Goal: Submit feedback/report problem: Provide input to the site owners about the experience or issues

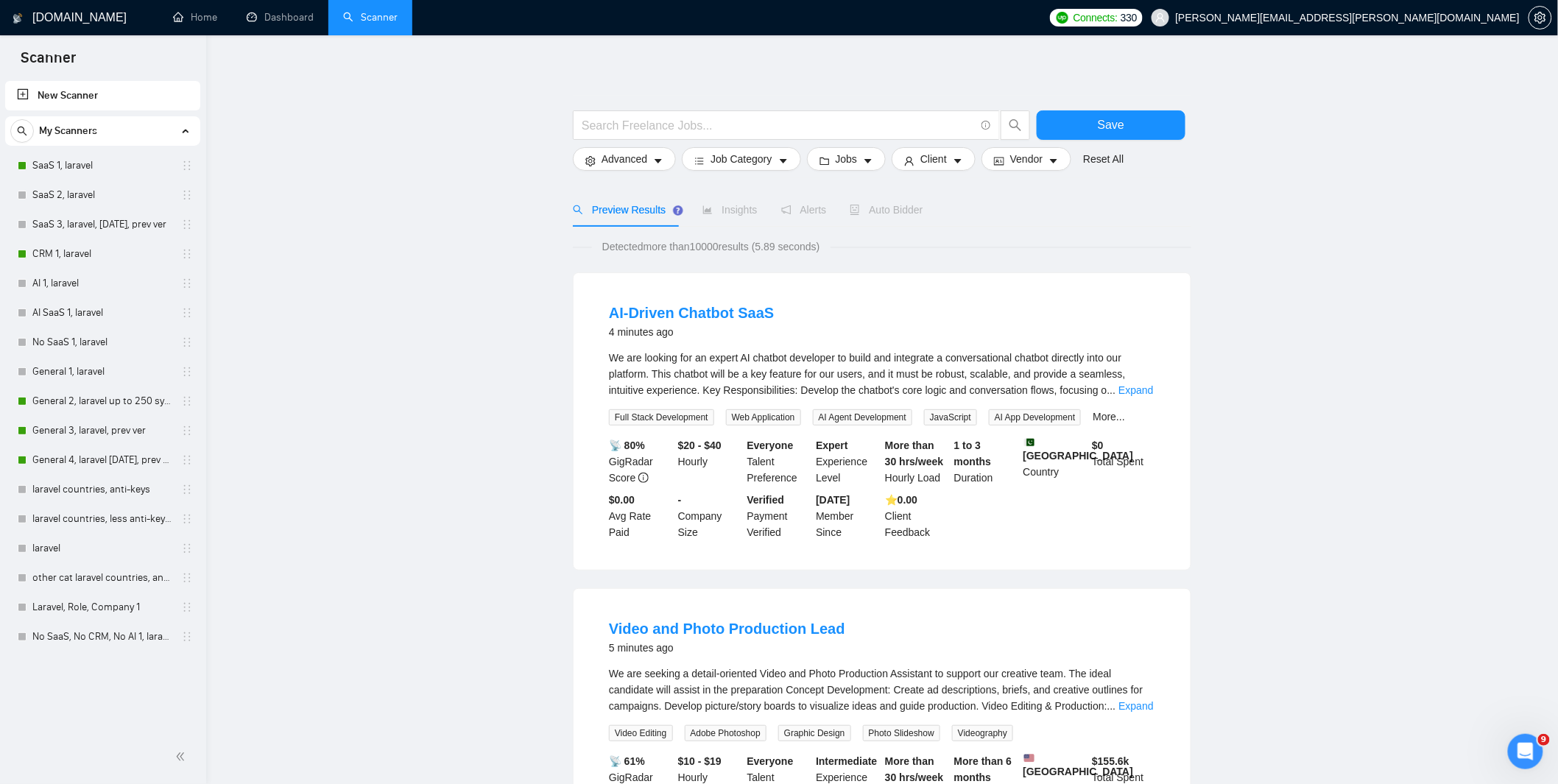
scroll to position [763, 0]
click at [299, 23] on link "Dashboard" at bounding box center [280, 18] width 67 height 12
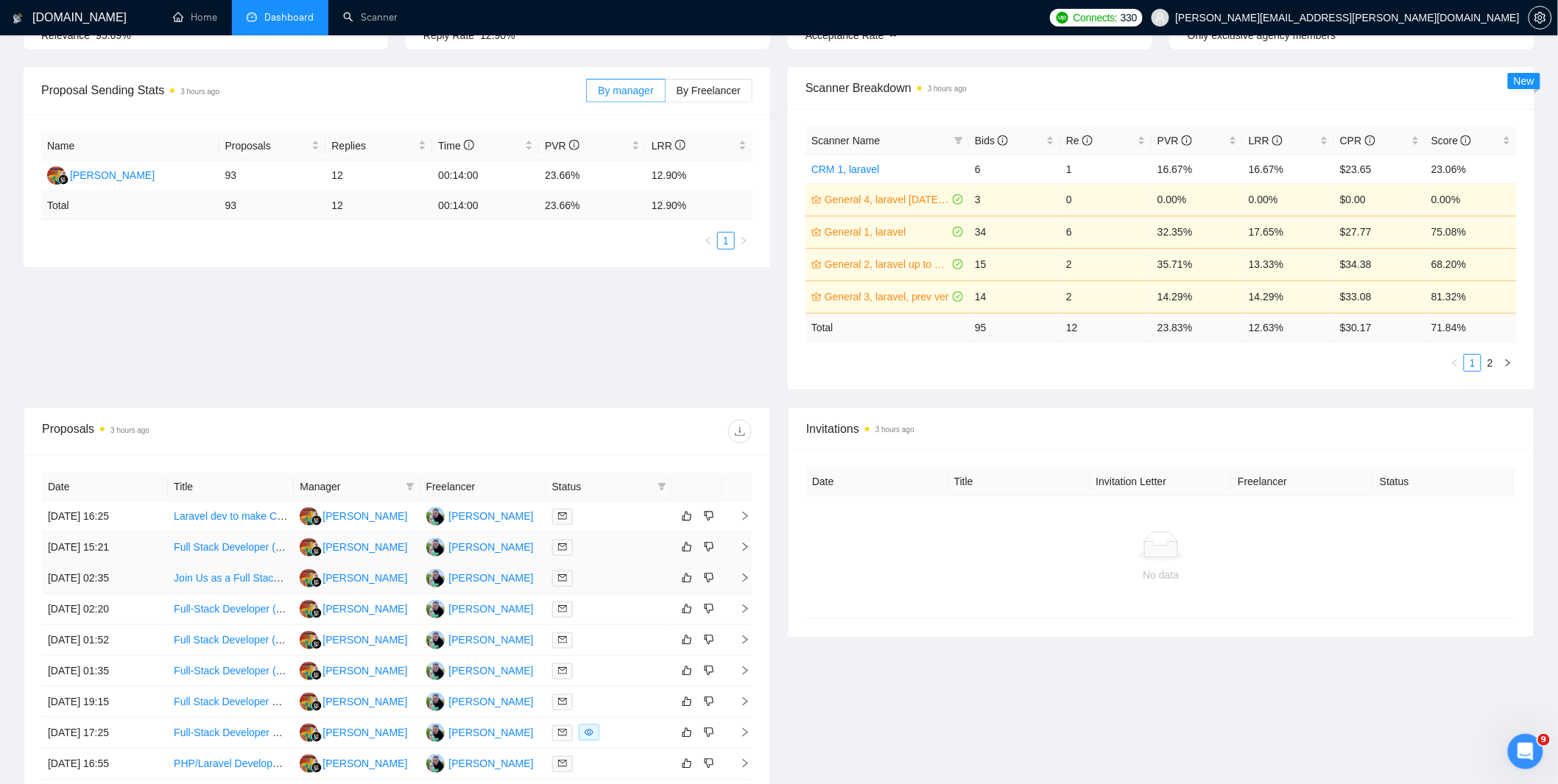
scroll to position [196, 0]
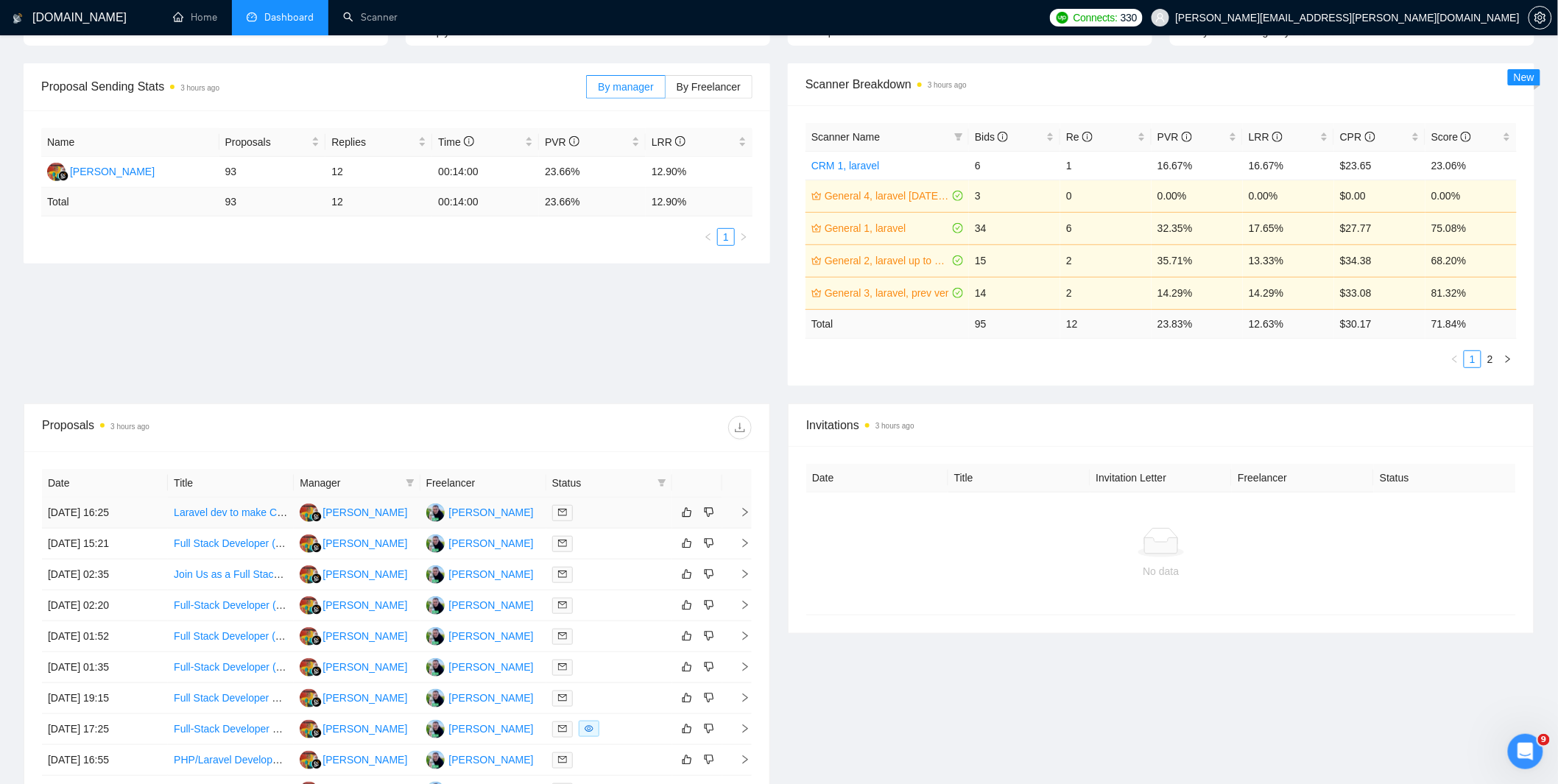
click at [599, 511] on div at bounding box center [609, 512] width 114 height 17
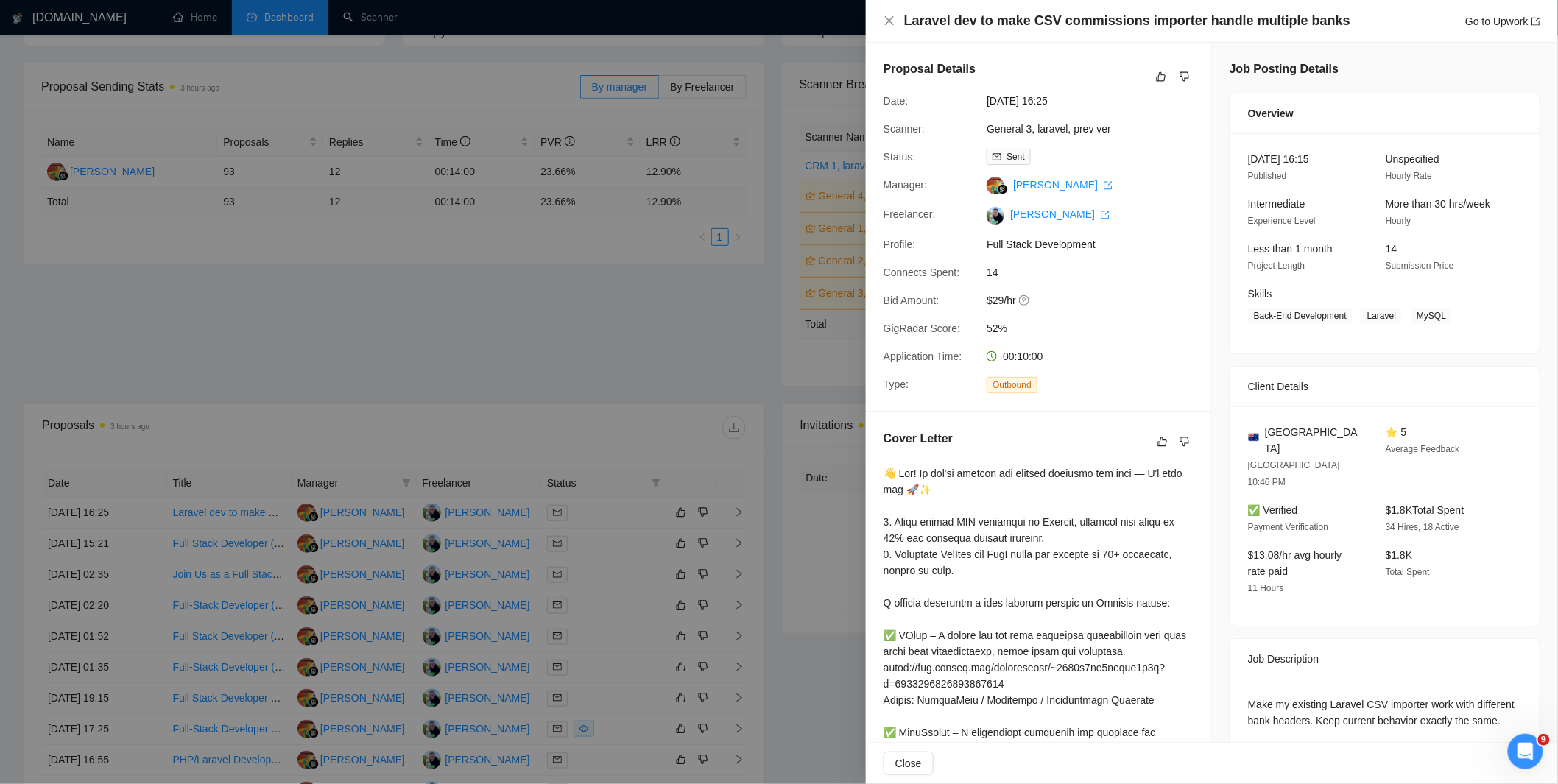
click at [513, 511] on div at bounding box center [779, 392] width 1558 height 784
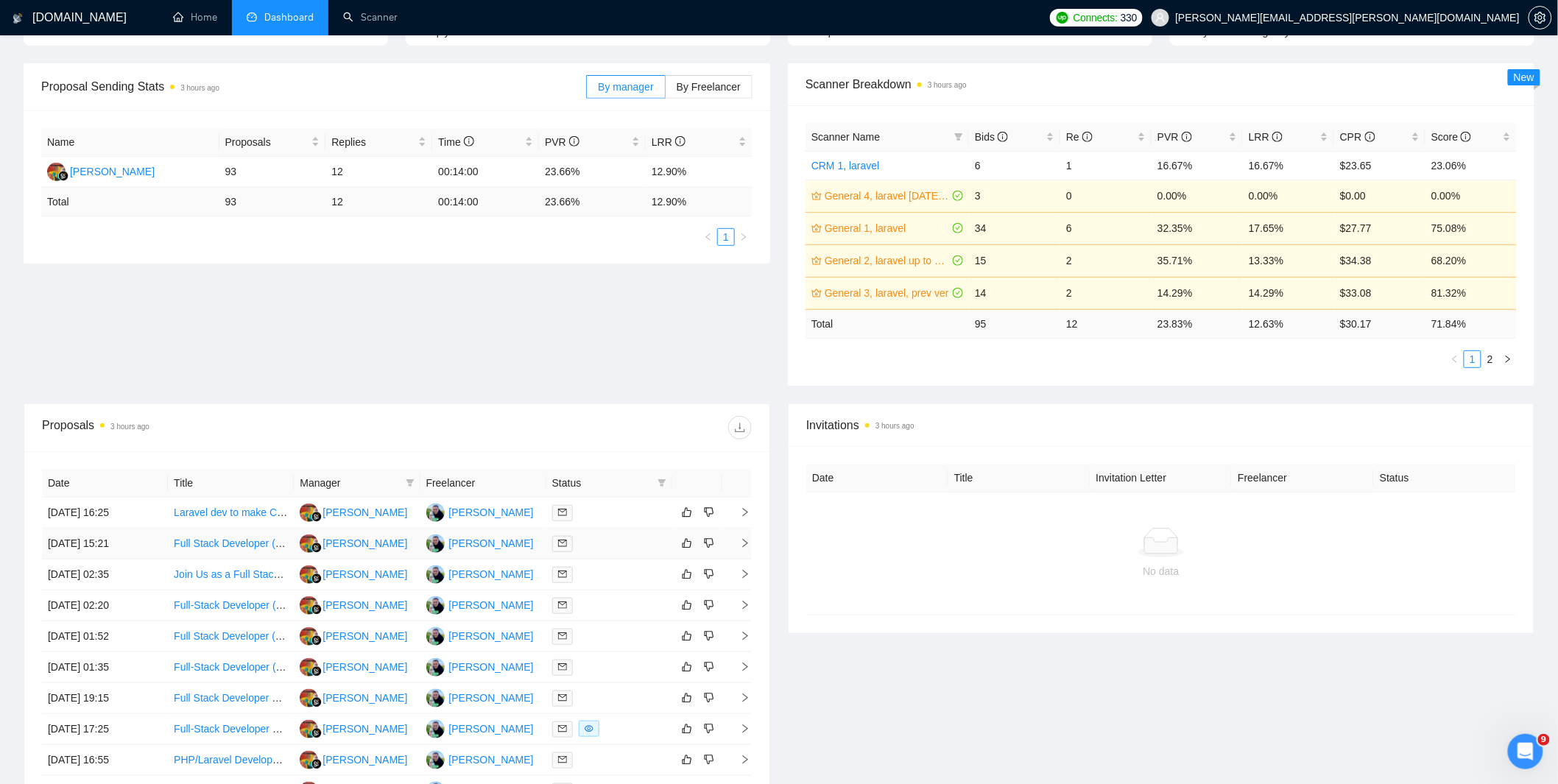
click at [629, 547] on div at bounding box center [609, 543] width 114 height 17
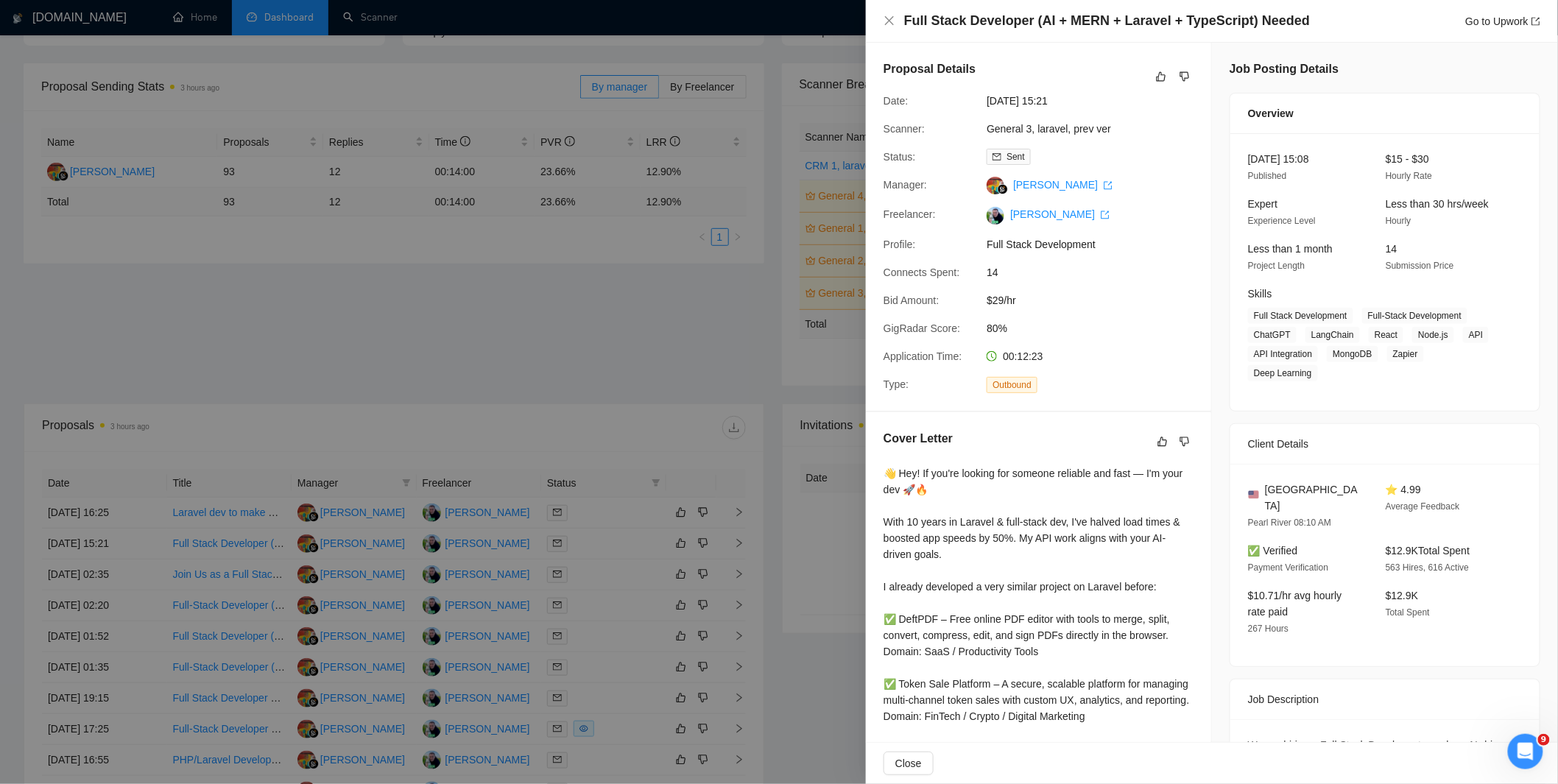
click at [746, 531] on div at bounding box center [779, 392] width 1558 height 784
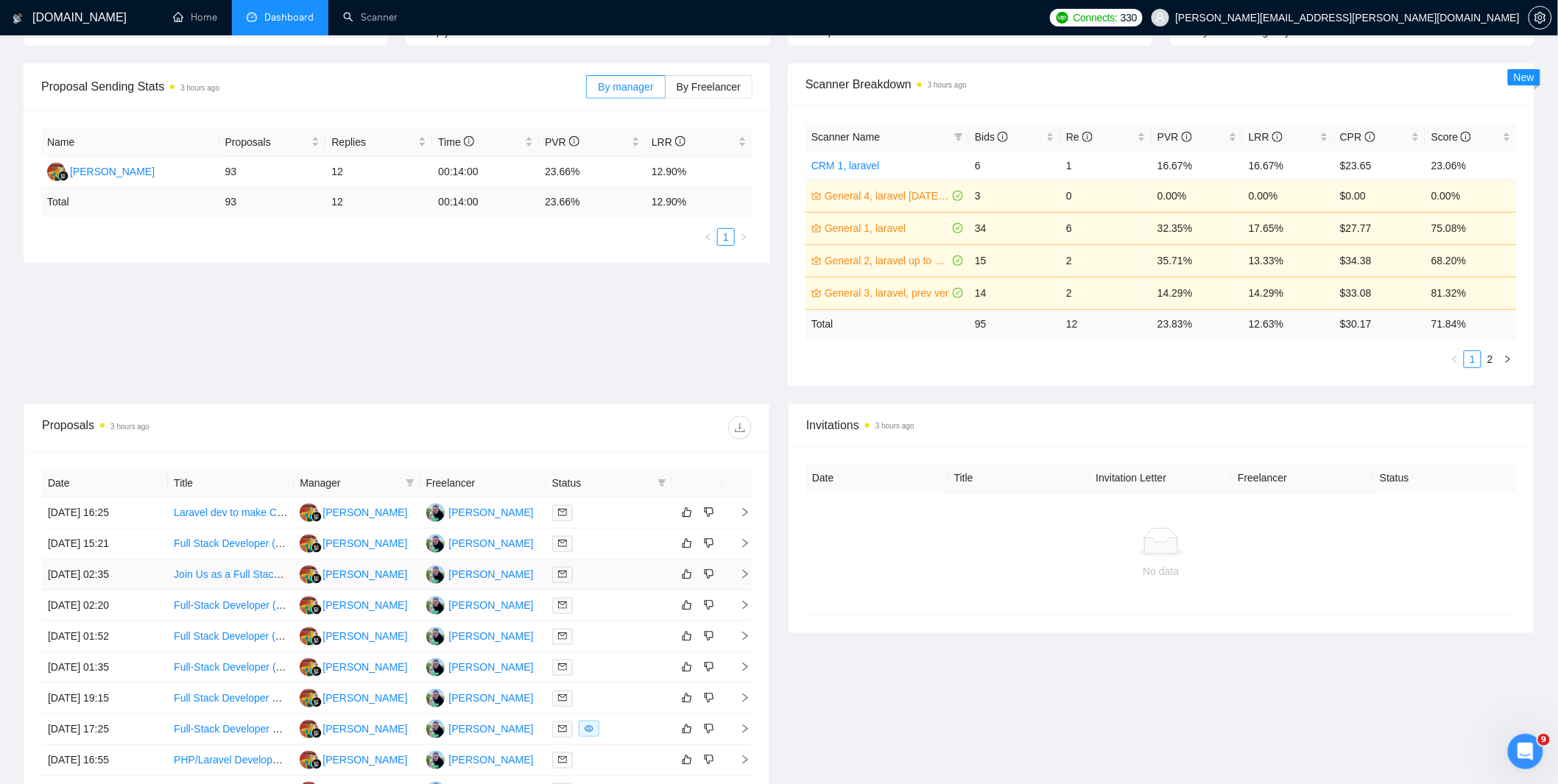
click at [615, 574] on div at bounding box center [609, 574] width 114 height 17
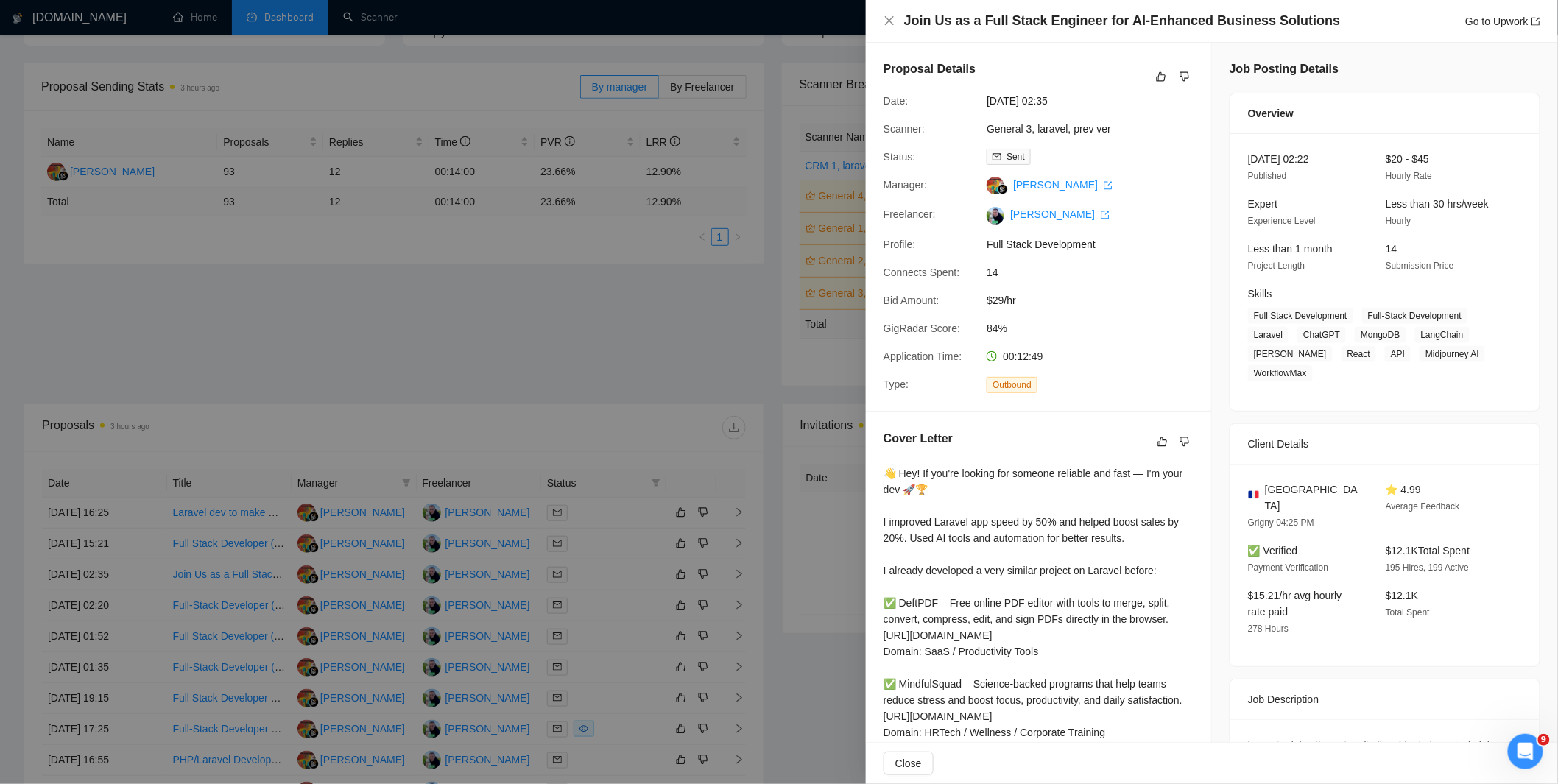
click at [631, 575] on div at bounding box center [779, 392] width 1558 height 784
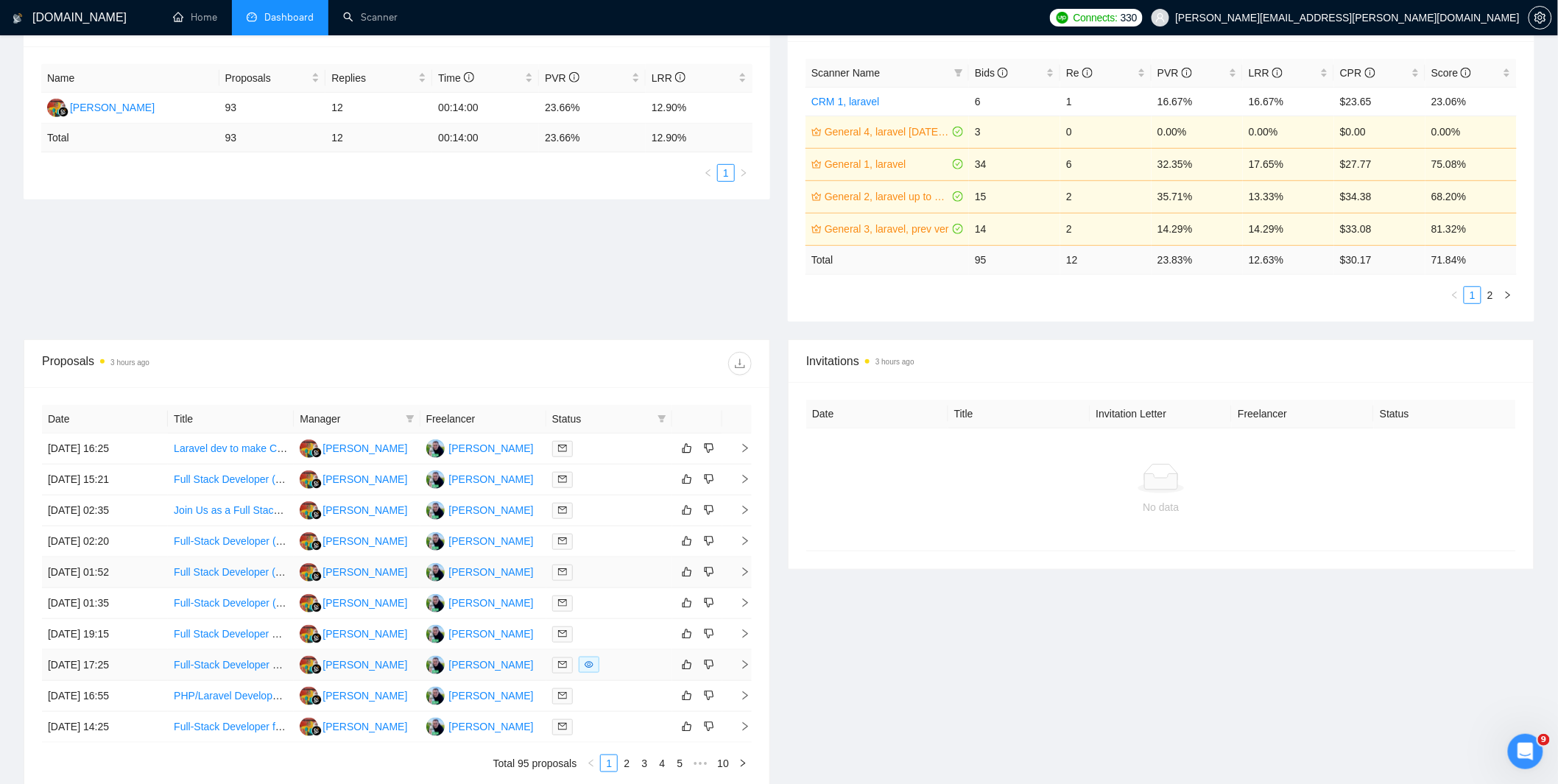
scroll to position [295, 0]
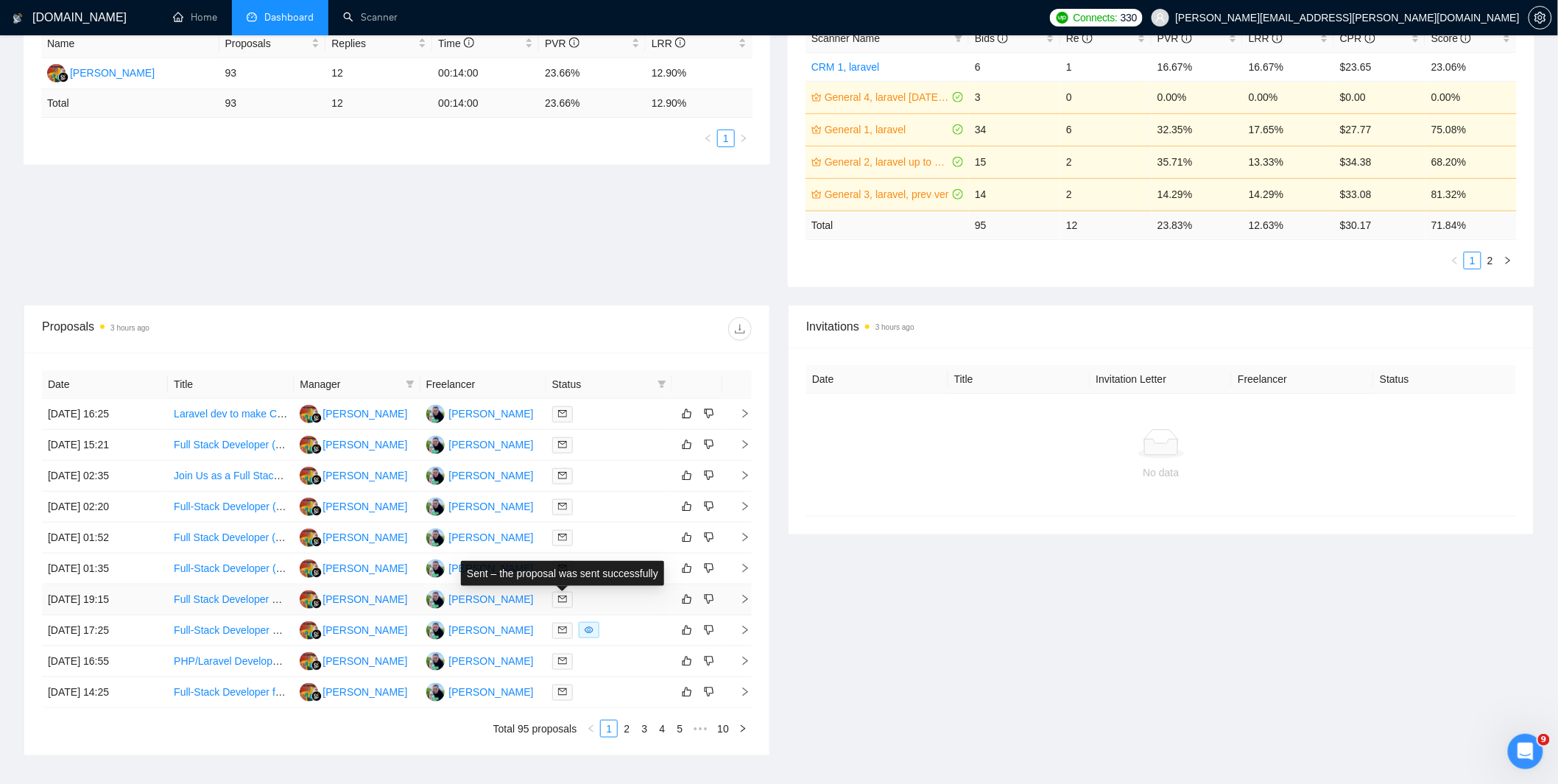
click at [601, 598] on div at bounding box center [609, 599] width 114 height 17
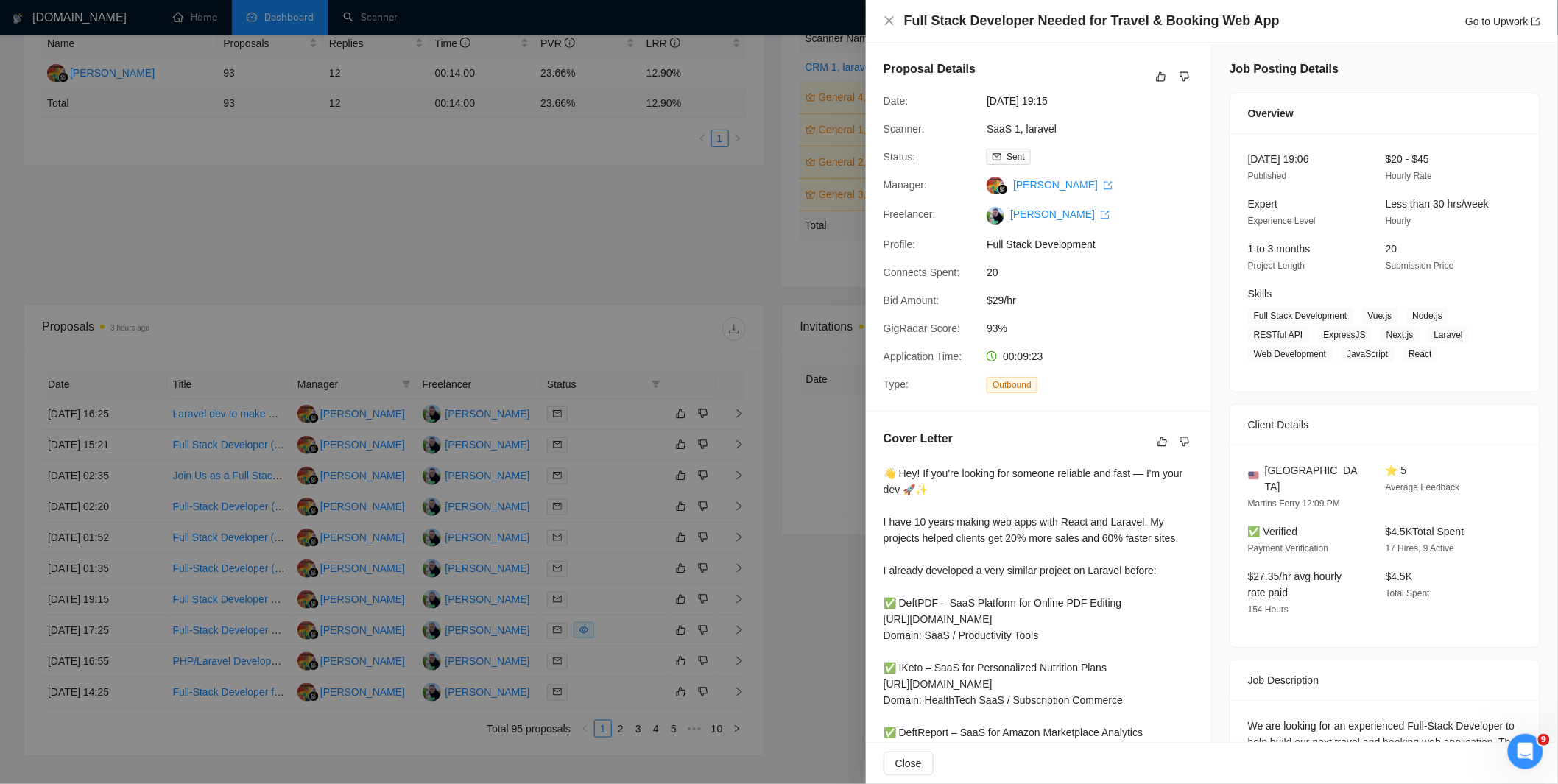
click at [613, 632] on div at bounding box center [779, 392] width 1558 height 784
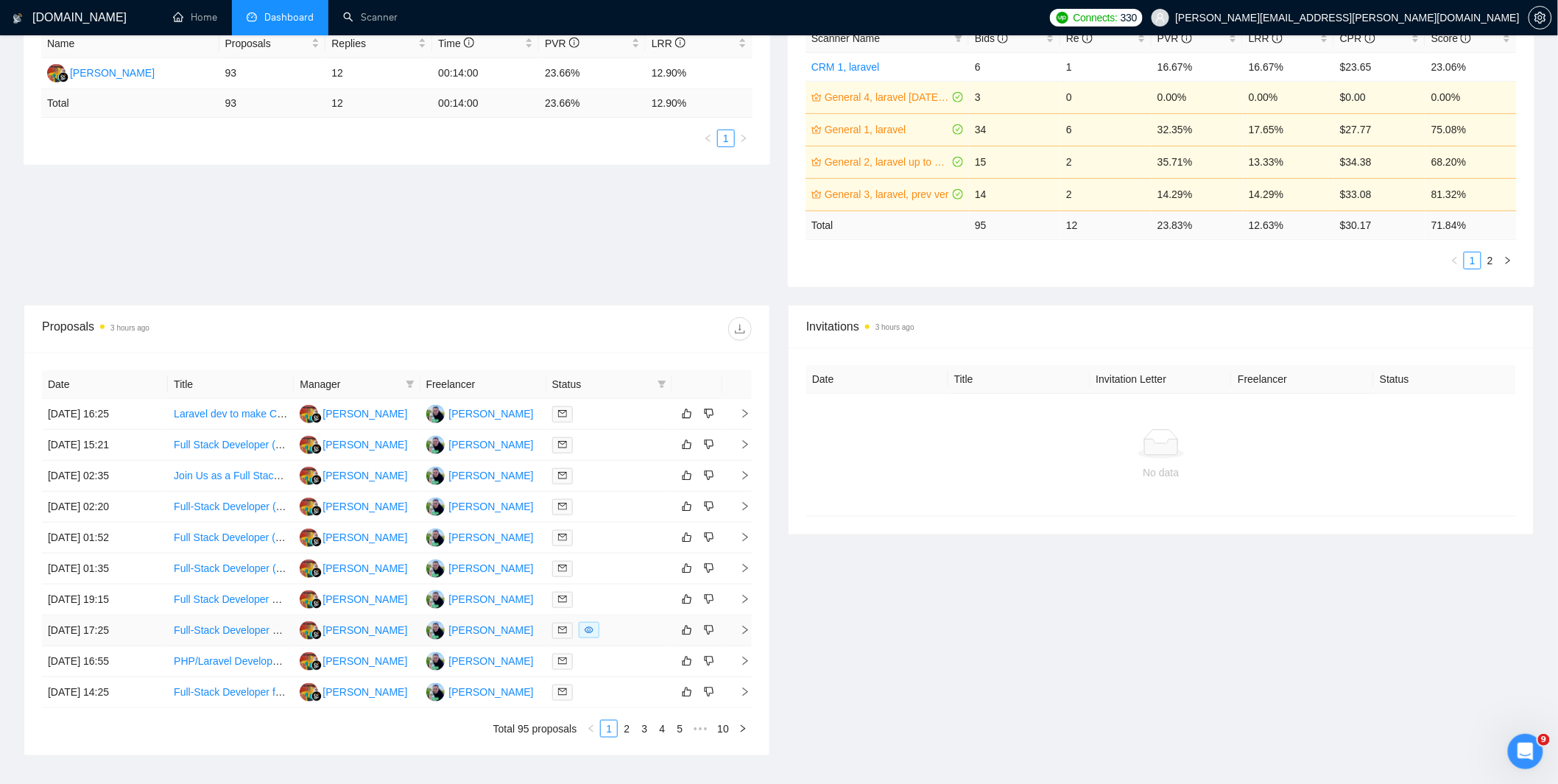
click at [610, 626] on div at bounding box center [609, 630] width 114 height 17
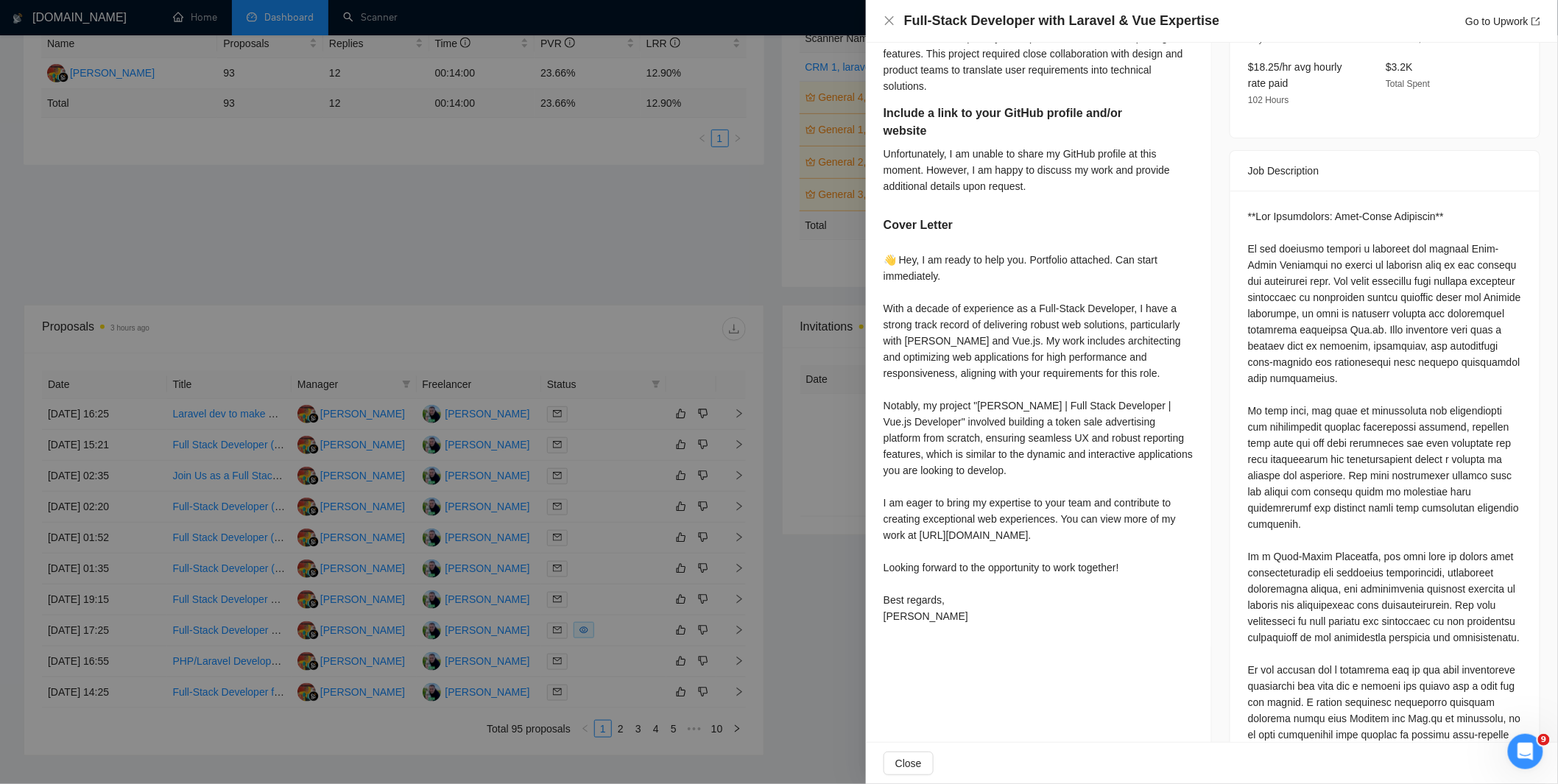
scroll to position [392, 0]
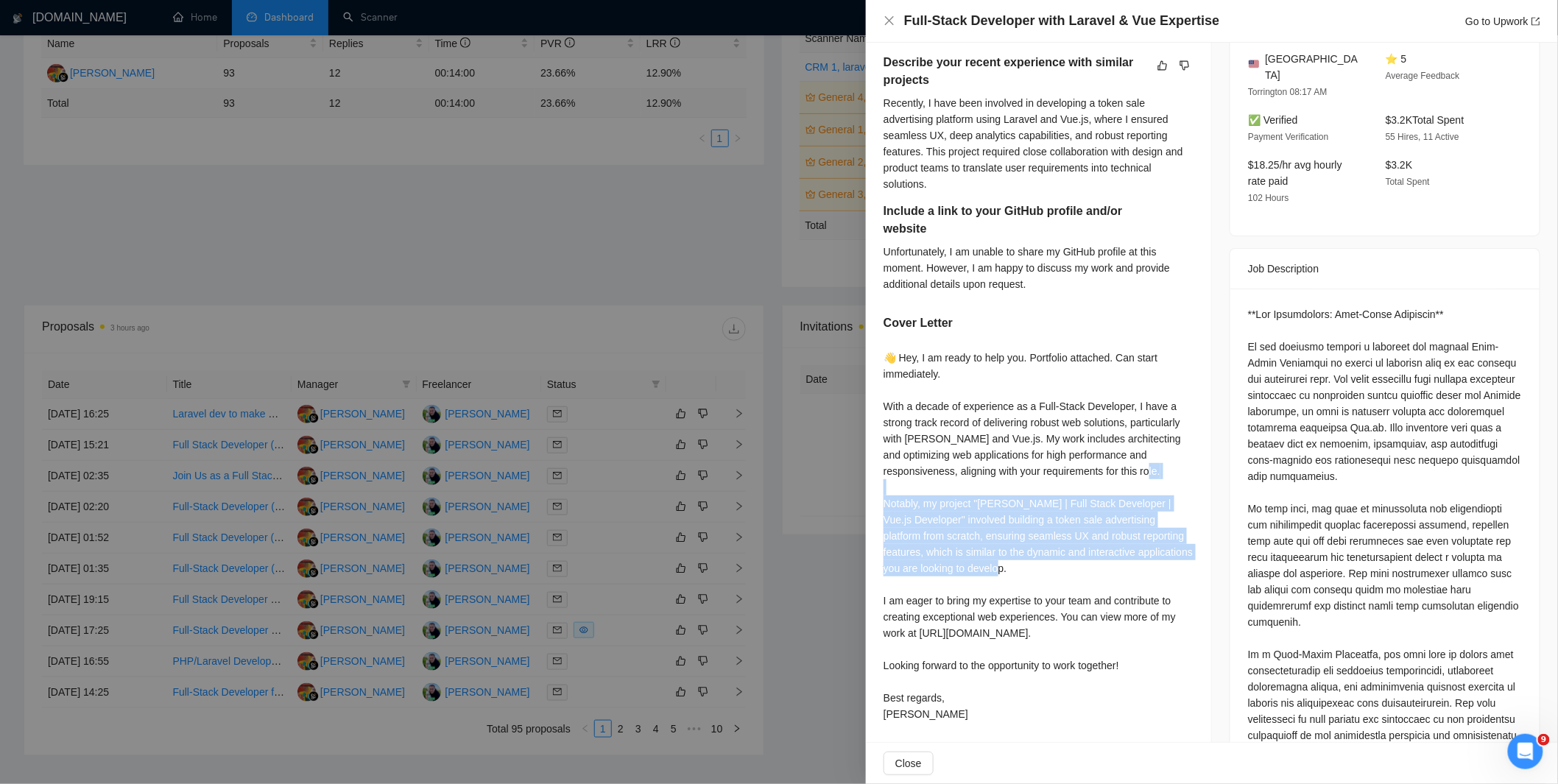
drag, startPoint x: 882, startPoint y: 502, endPoint x: 1076, endPoint y: 571, distance: 205.9
click at [1076, 571] on div "Describe your recent experience with similar projects Recently, I have been inv…" at bounding box center [1038, 390] width 345 height 709
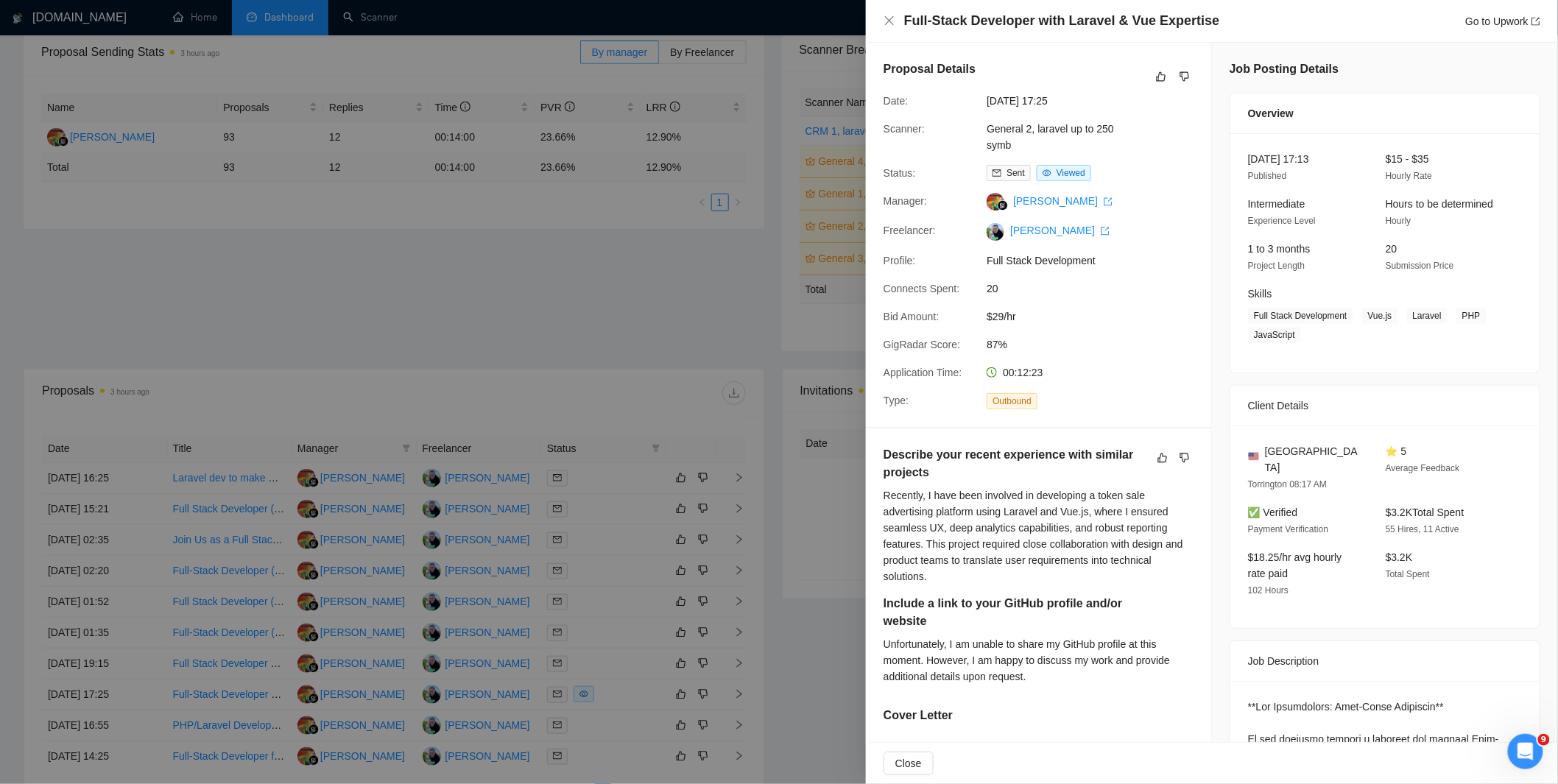
scroll to position [196, 0]
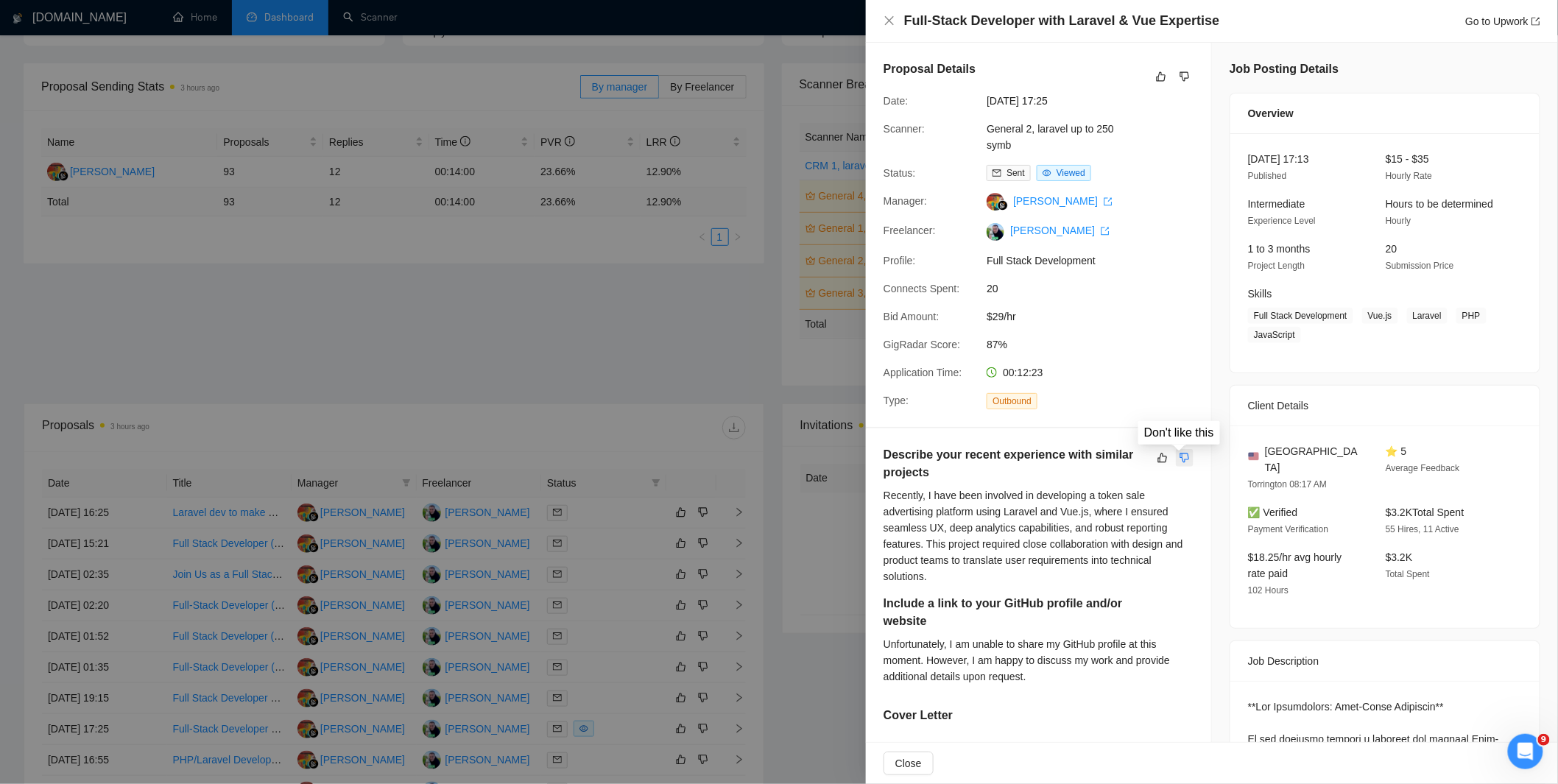
click at [1180, 454] on icon "dislike" at bounding box center [1185, 457] width 11 height 11
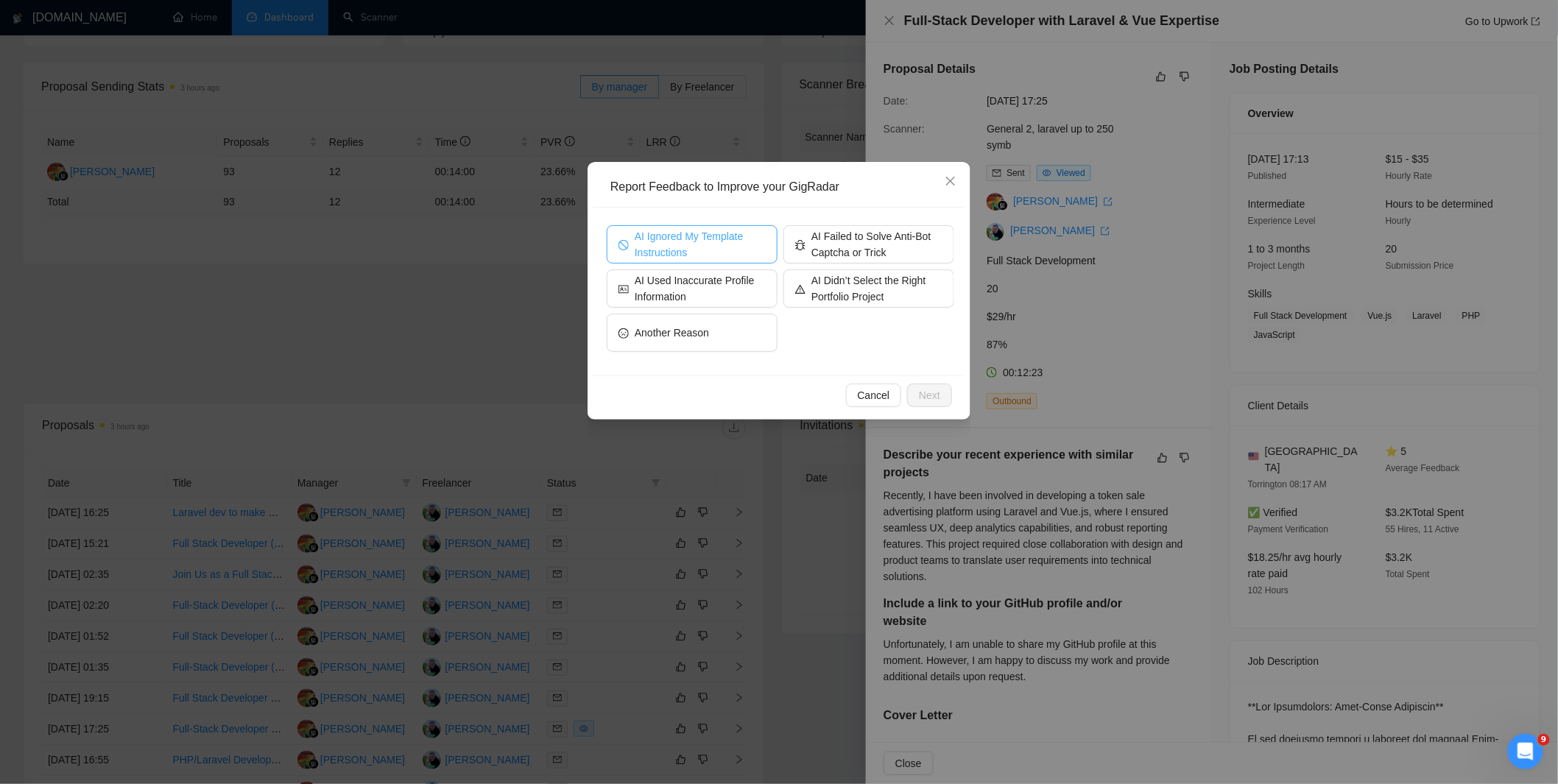
click at [714, 254] on span "AI Ignored My Template Instructions" at bounding box center [700, 244] width 131 height 33
click at [921, 394] on span "Next" at bounding box center [930, 395] width 21 height 16
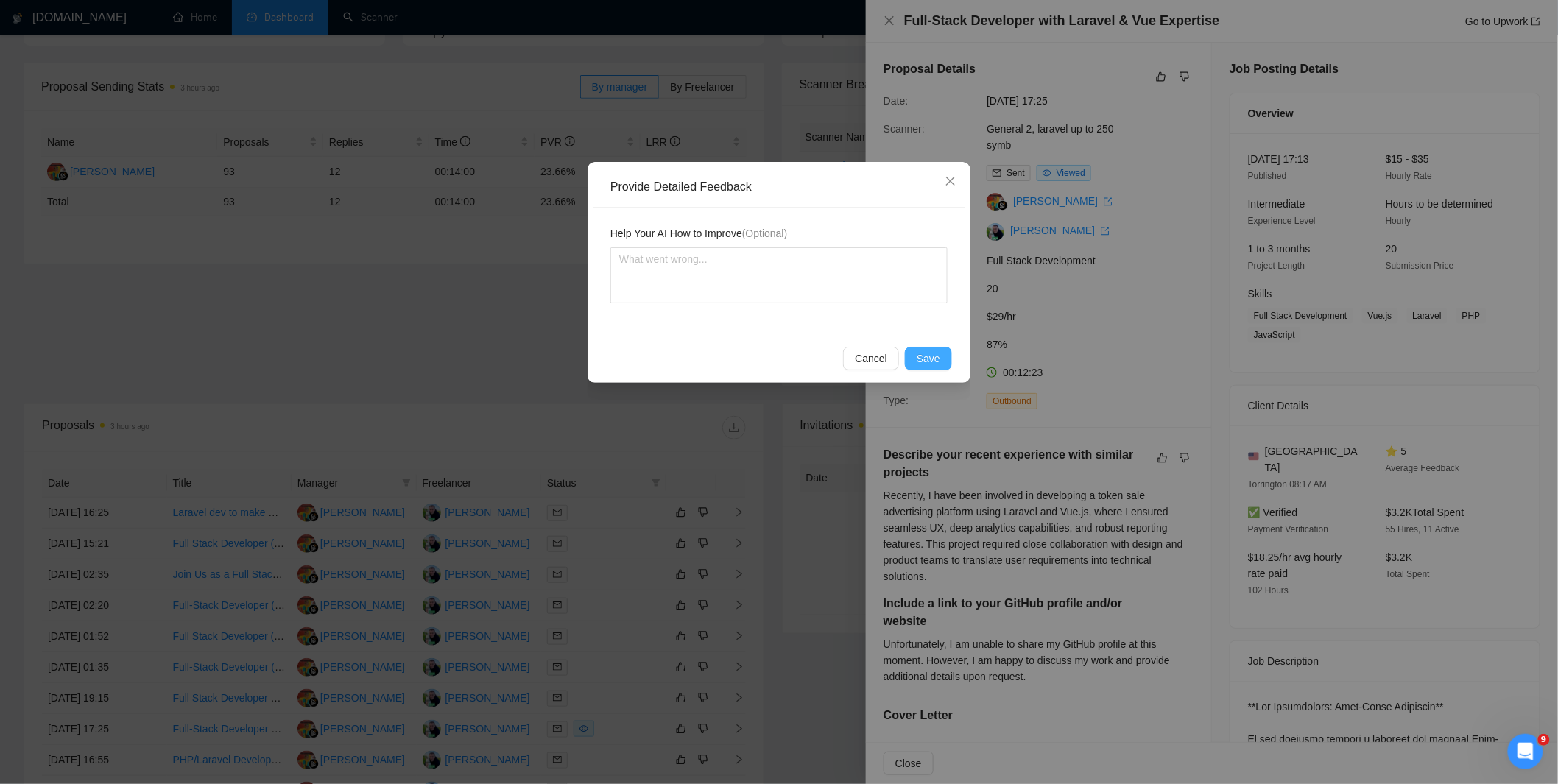
click at [933, 361] on span "Save" at bounding box center [928, 358] width 24 height 16
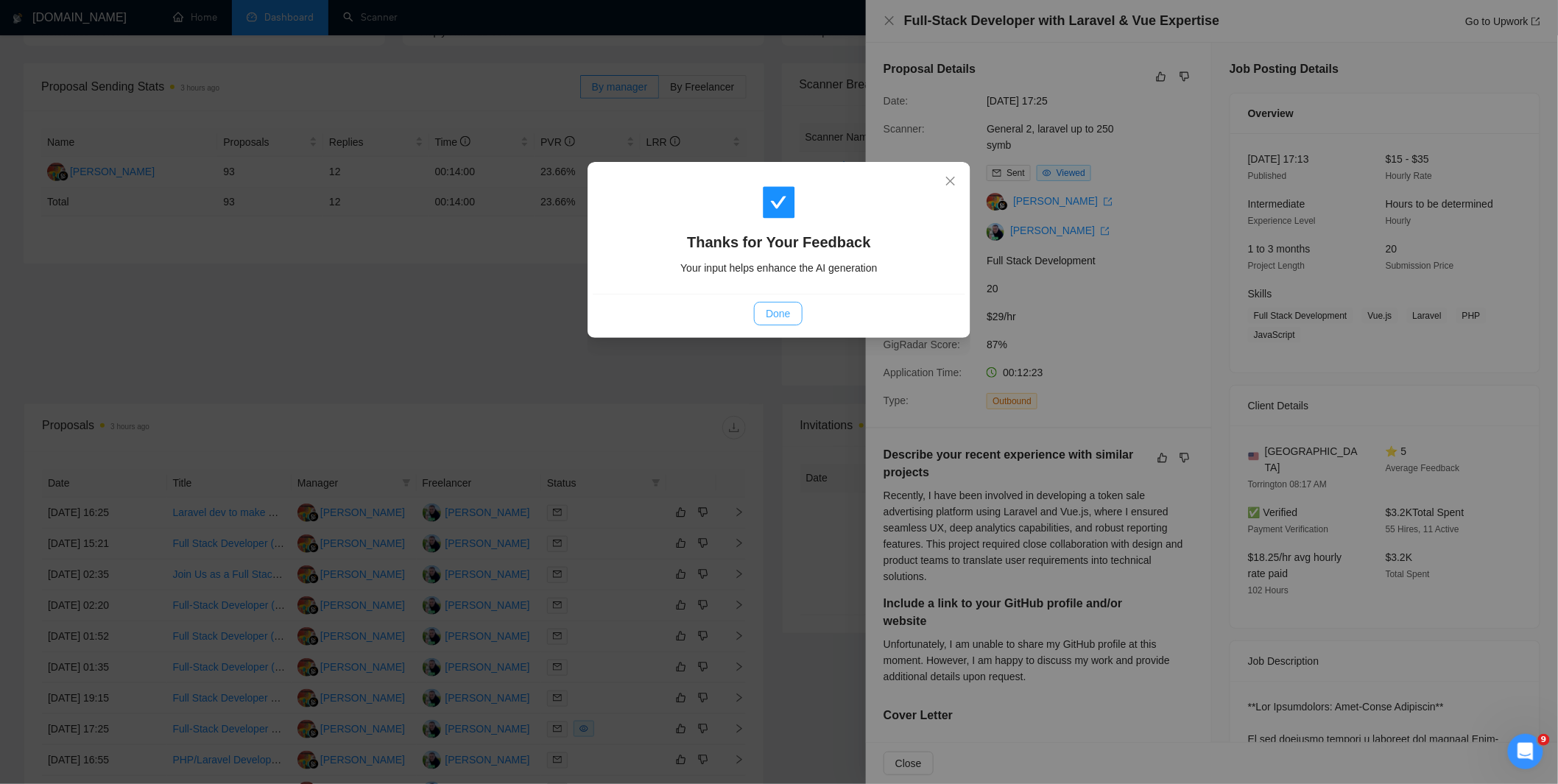
click at [768, 310] on span "Done" at bounding box center [777, 313] width 24 height 16
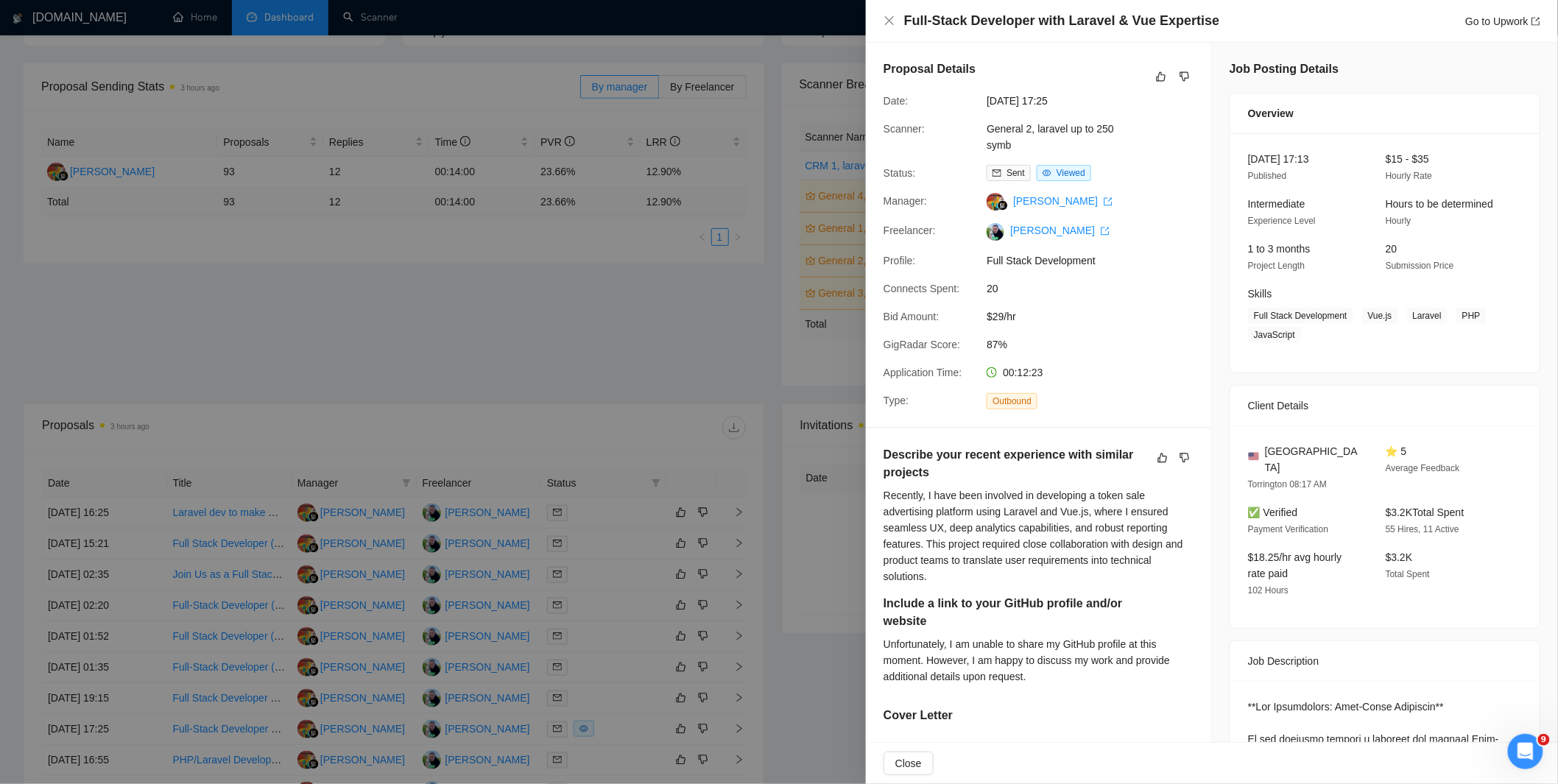
click at [768, 295] on div at bounding box center [779, 392] width 1558 height 784
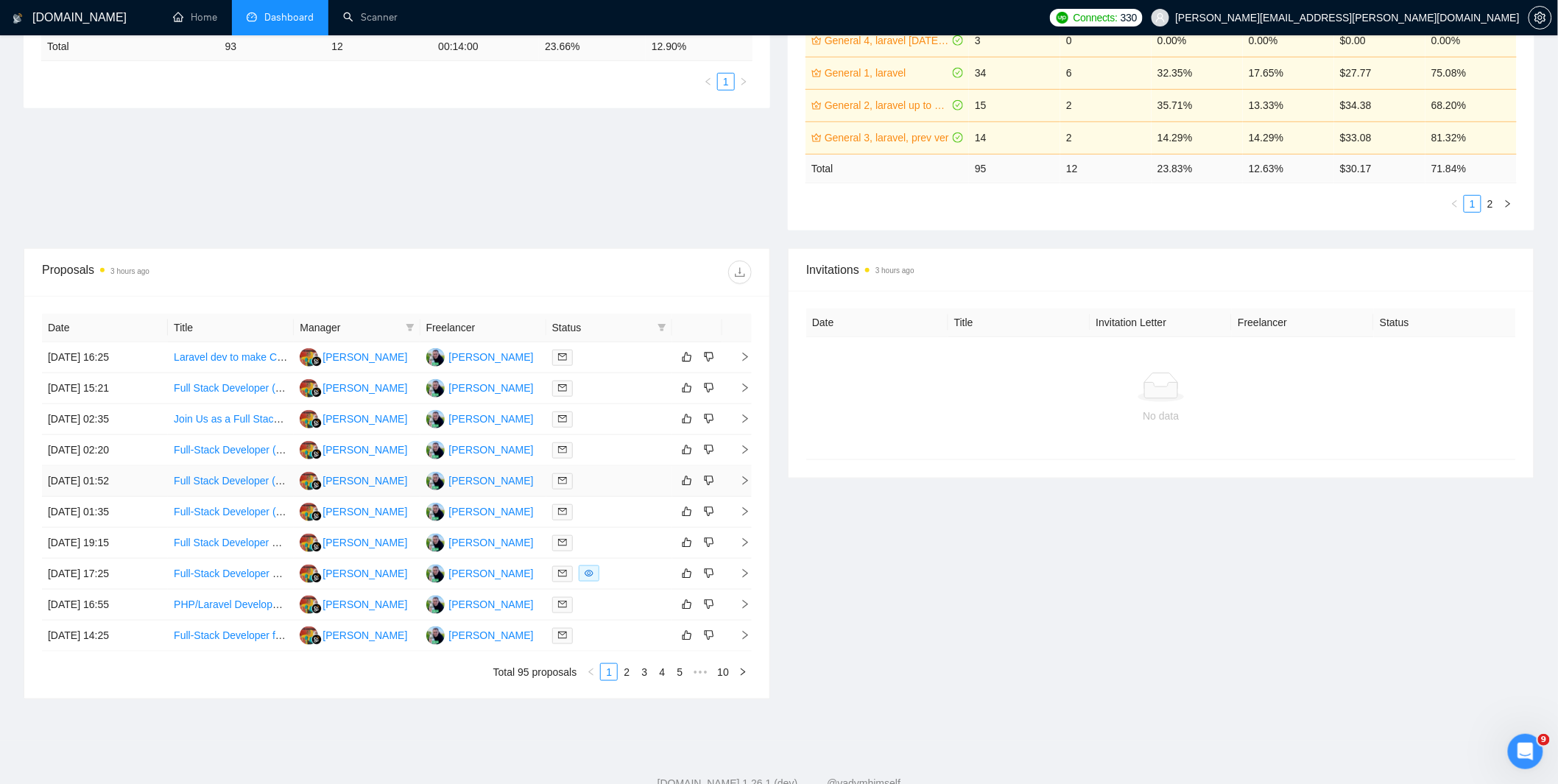
scroll to position [392, 0]
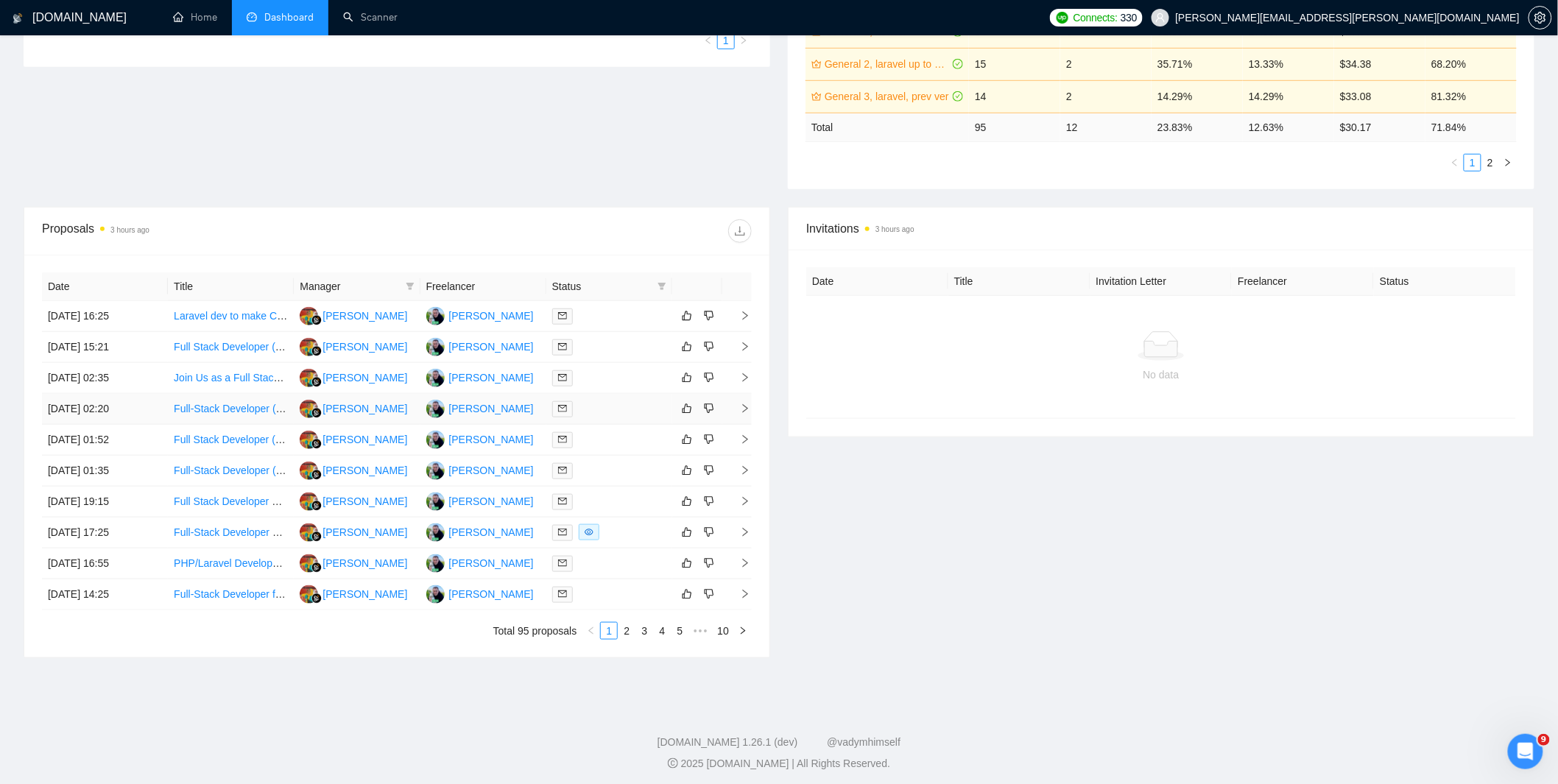
click at [616, 410] on div at bounding box center [609, 409] width 114 height 17
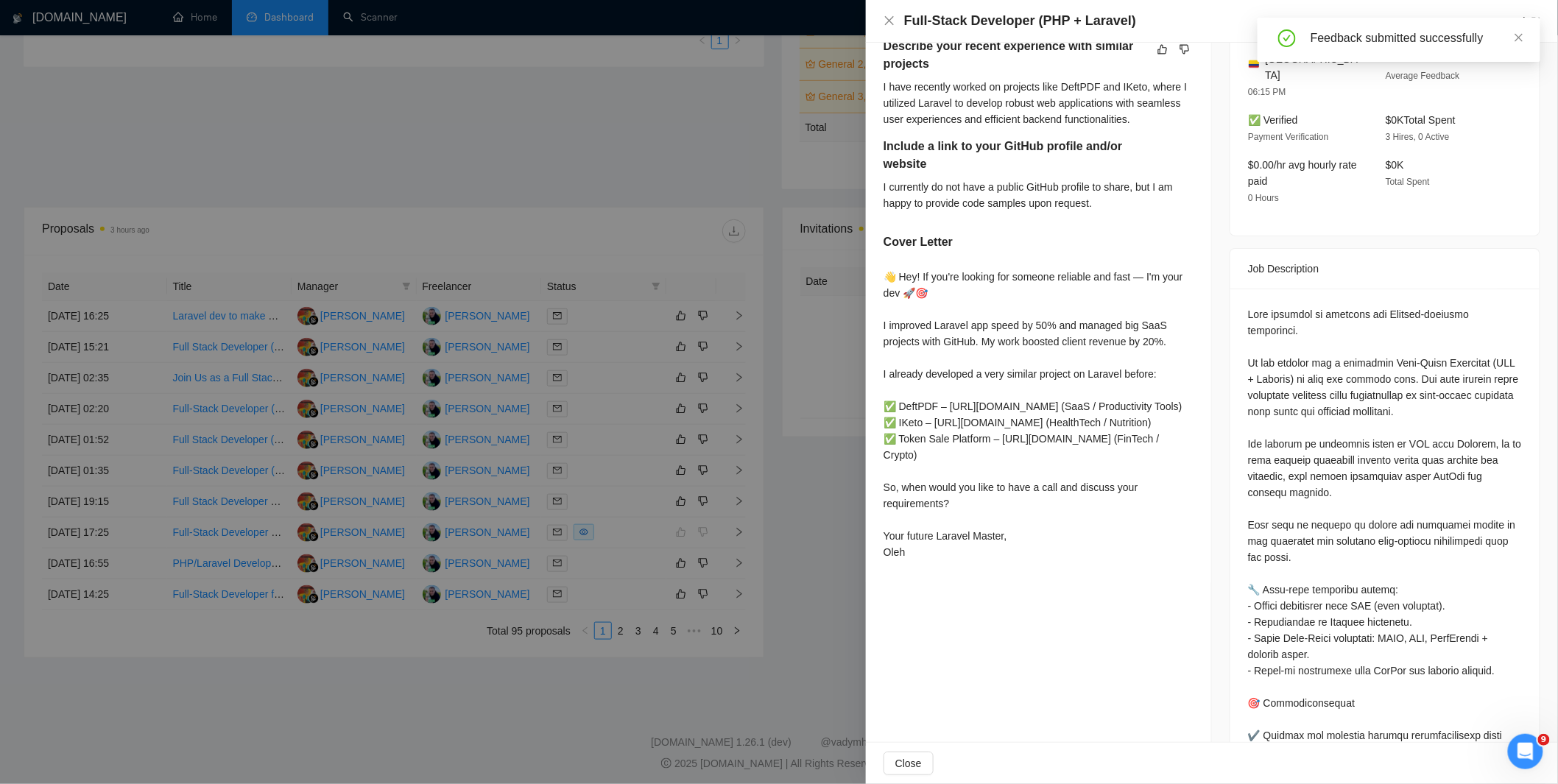
click at [677, 515] on div at bounding box center [779, 392] width 1558 height 784
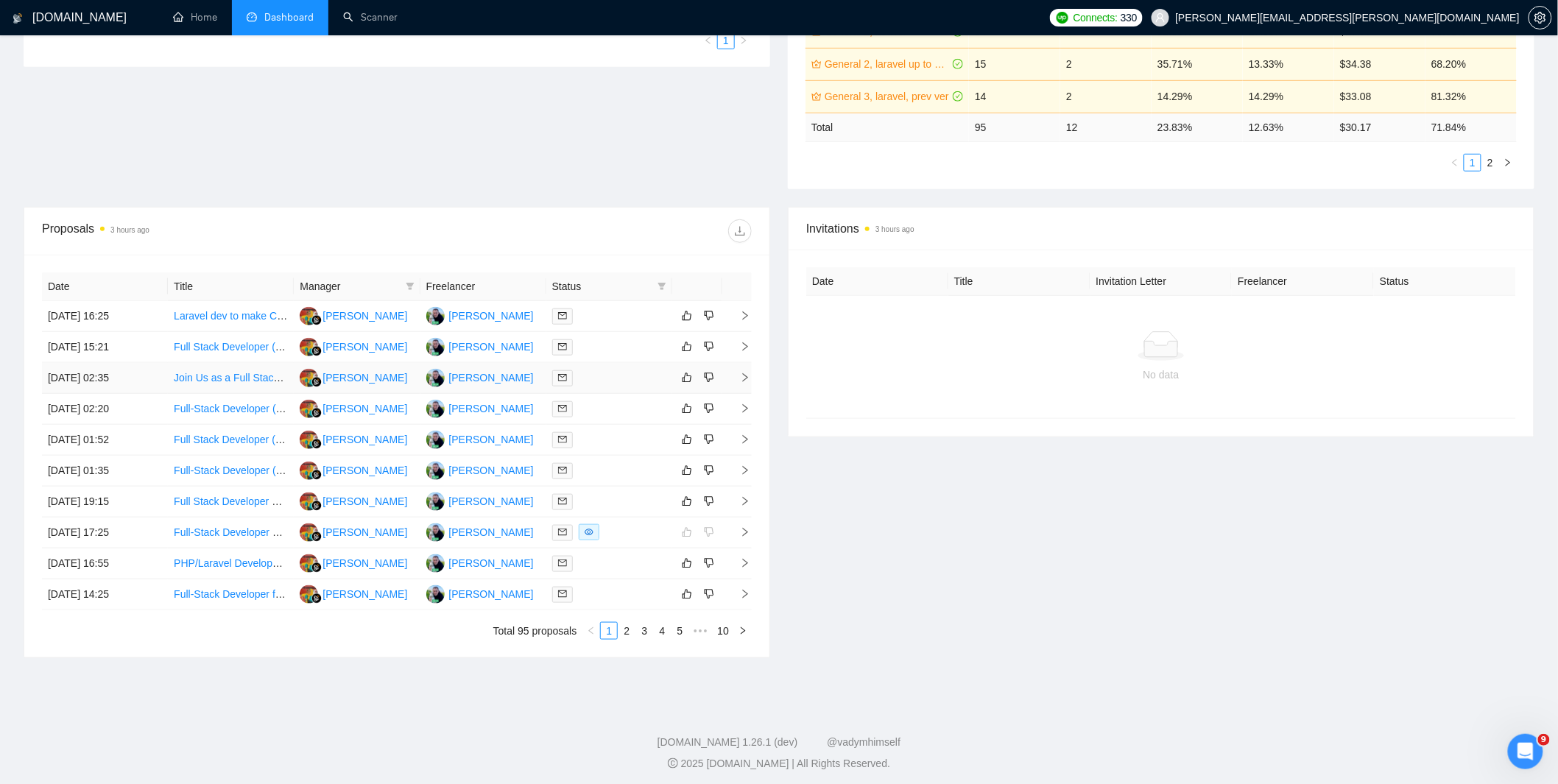
click at [579, 378] on div at bounding box center [609, 378] width 114 height 17
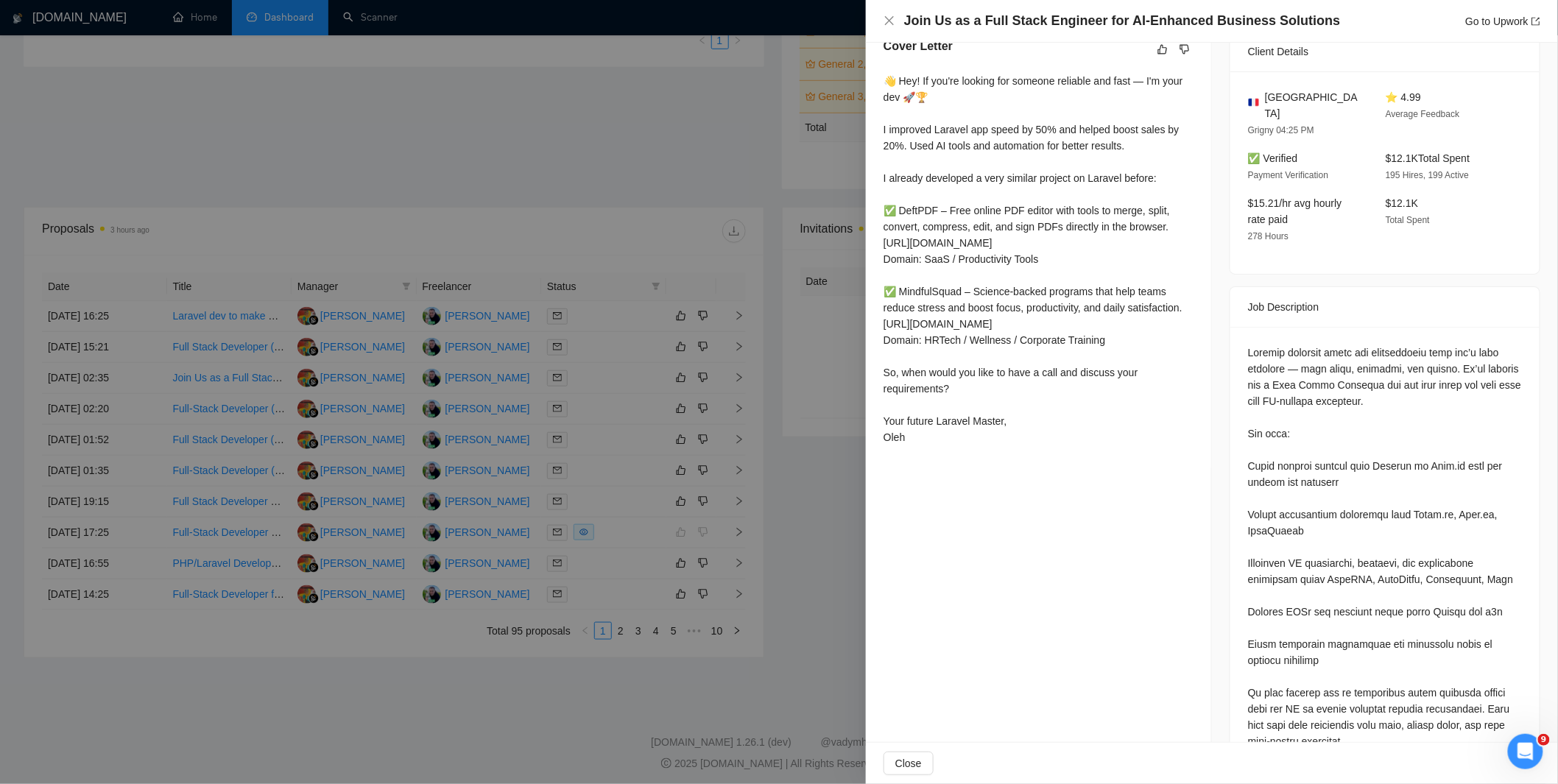
click at [740, 476] on div at bounding box center [779, 392] width 1558 height 784
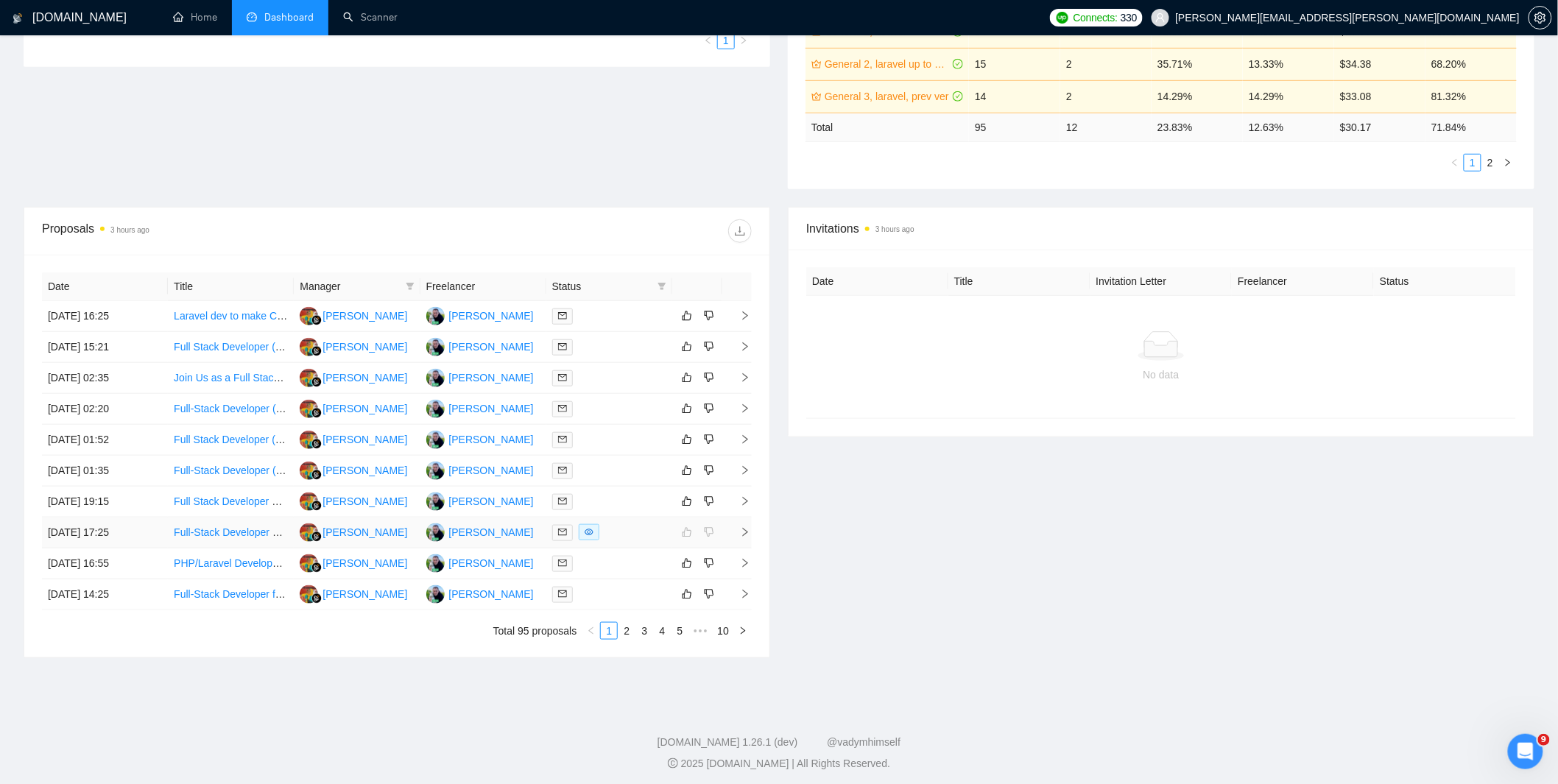
click at [621, 527] on div at bounding box center [609, 532] width 114 height 17
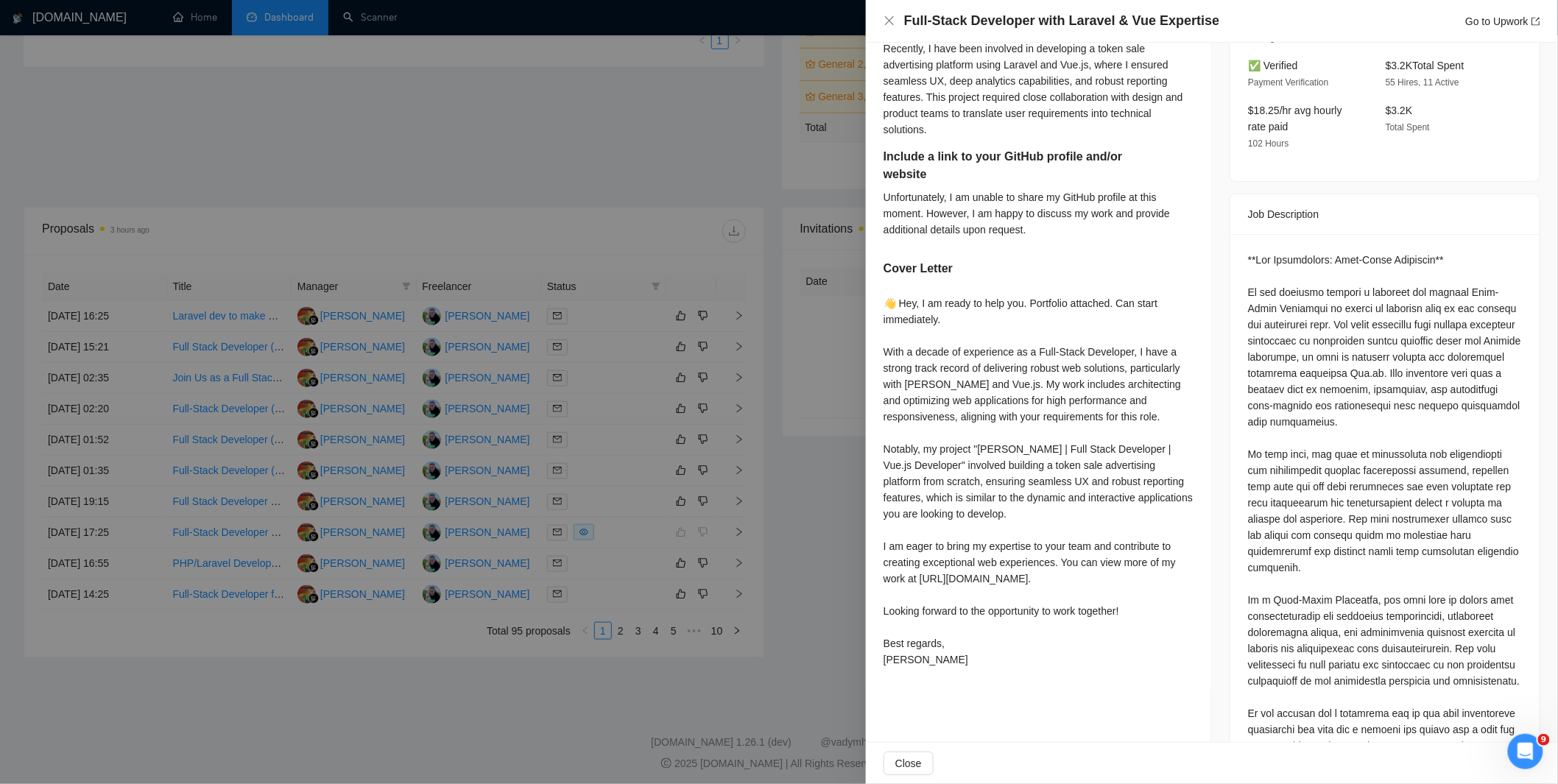
scroll to position [490, 0]
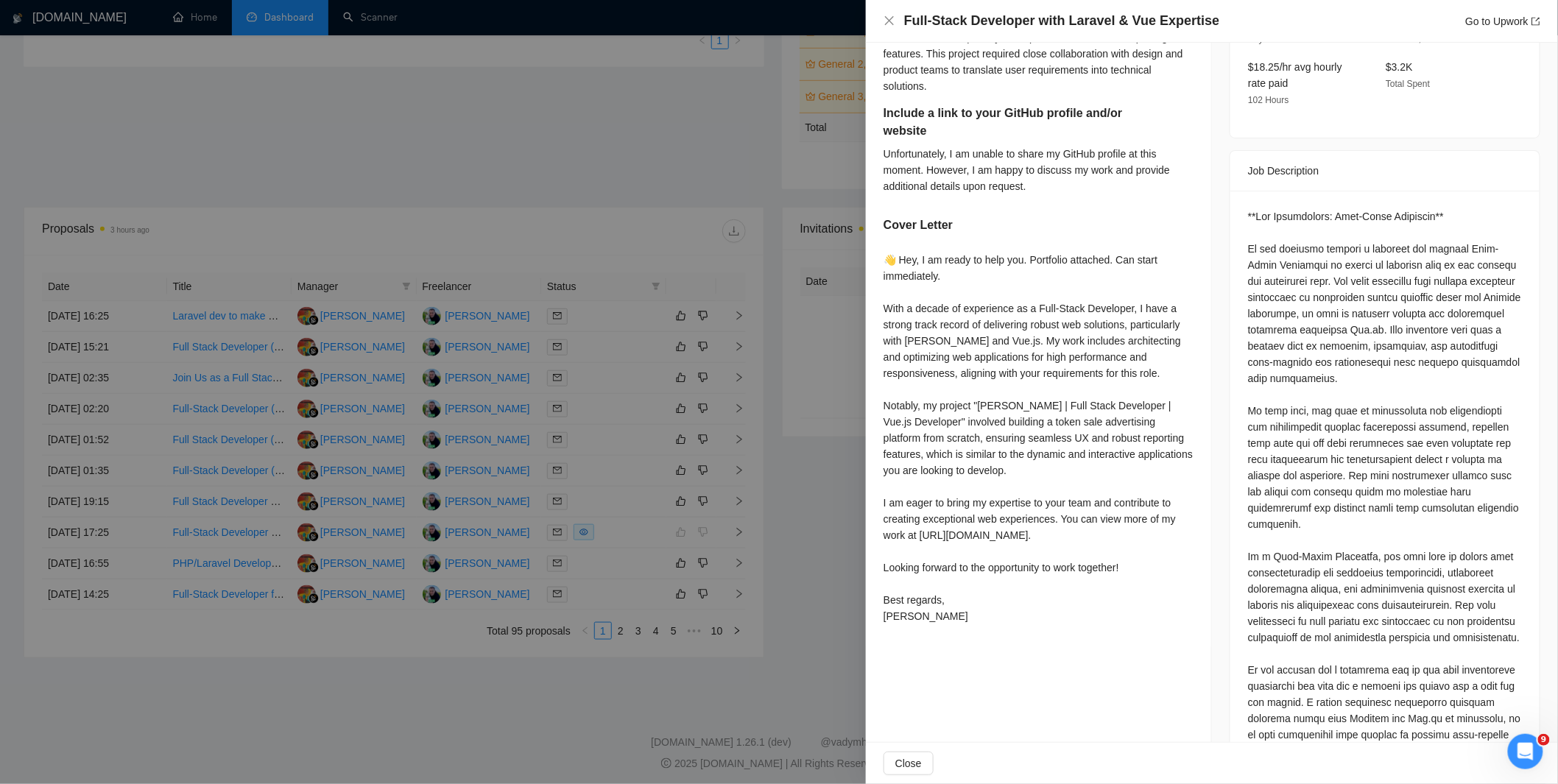
click at [665, 470] on div at bounding box center [779, 392] width 1558 height 784
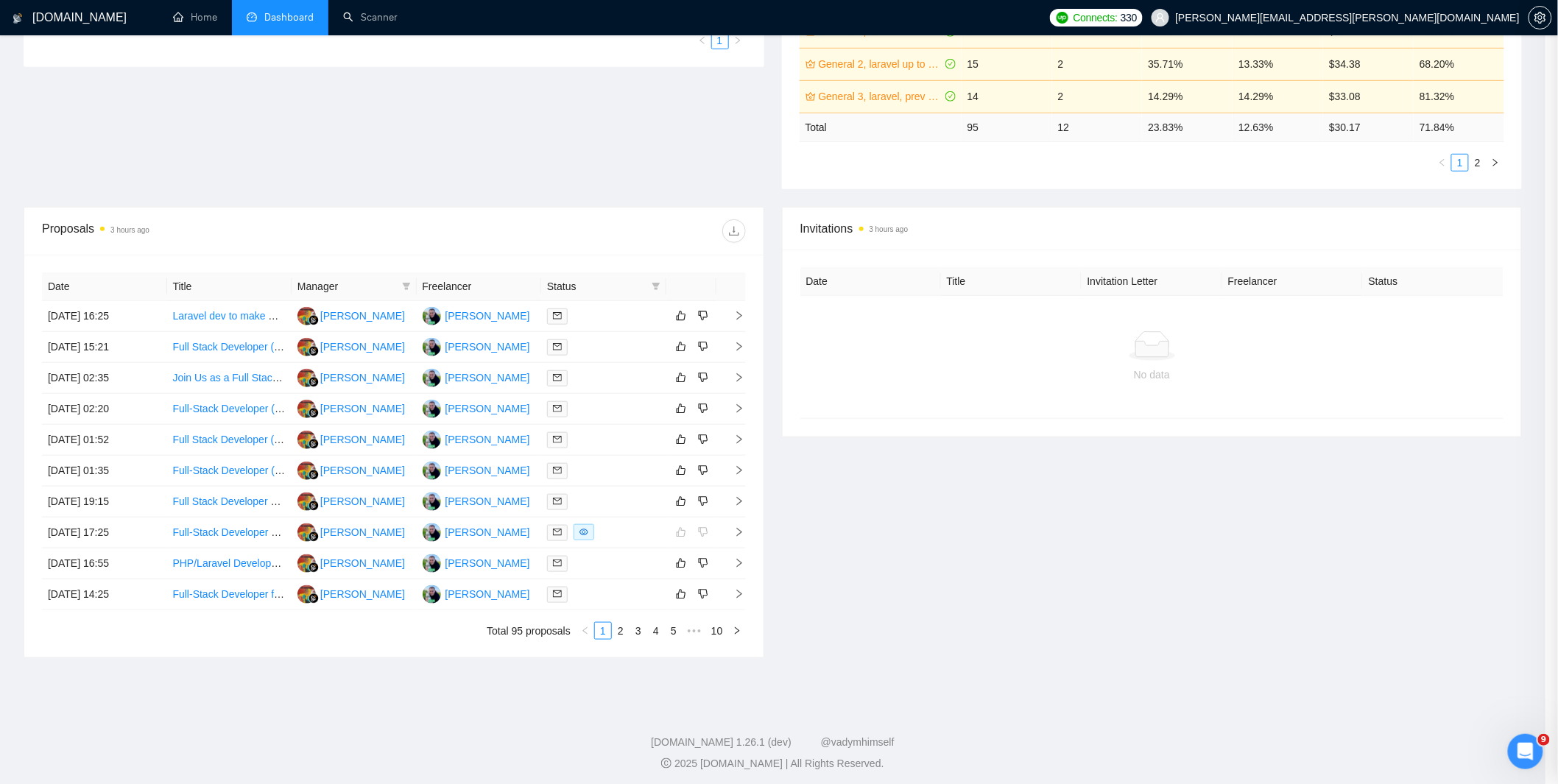
click at [604, 565] on div at bounding box center [603, 563] width 113 height 17
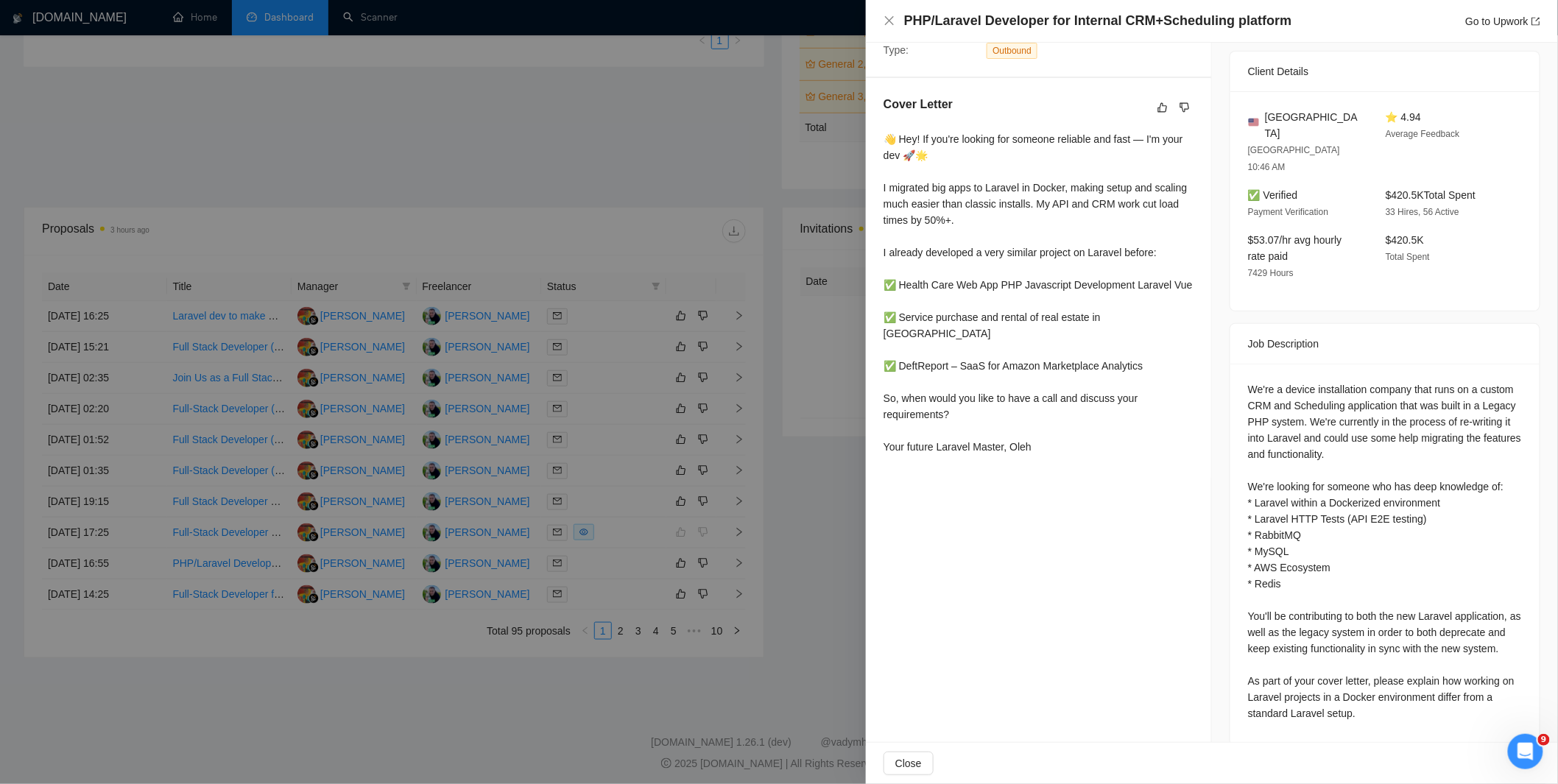
click at [710, 452] on div at bounding box center [779, 392] width 1558 height 784
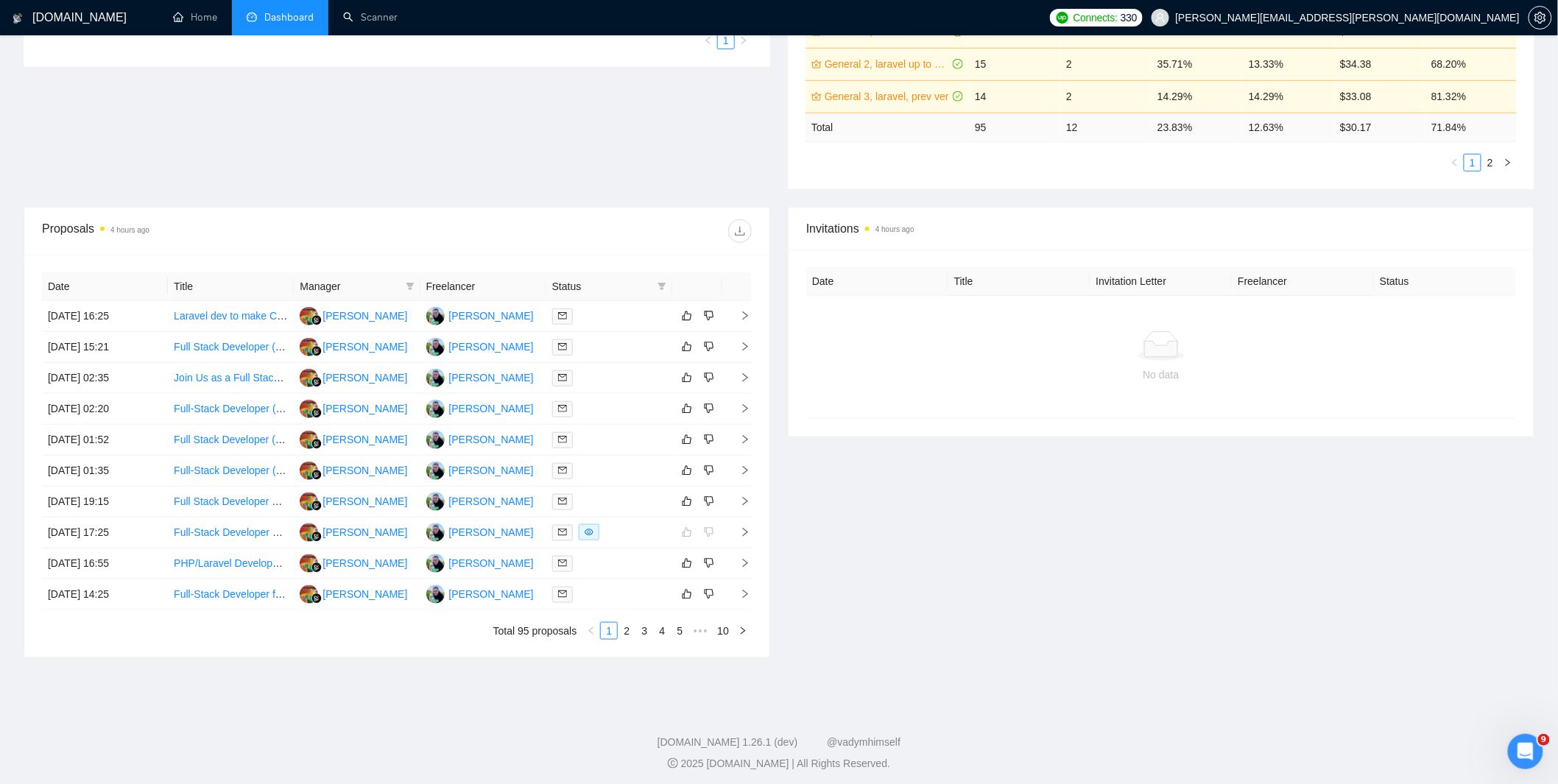
scroll to position [0, 0]
